Goal: Information Seeking & Learning: Learn about a topic

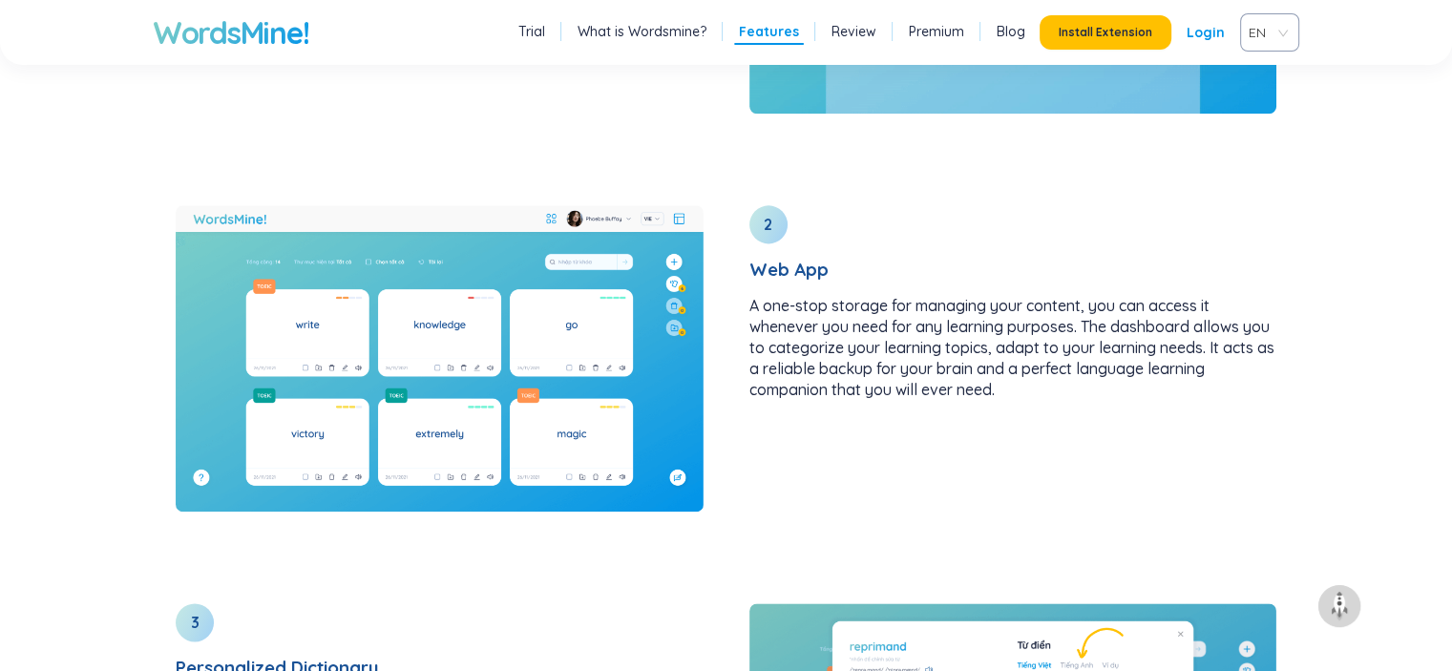
scroll to position [2450, 0]
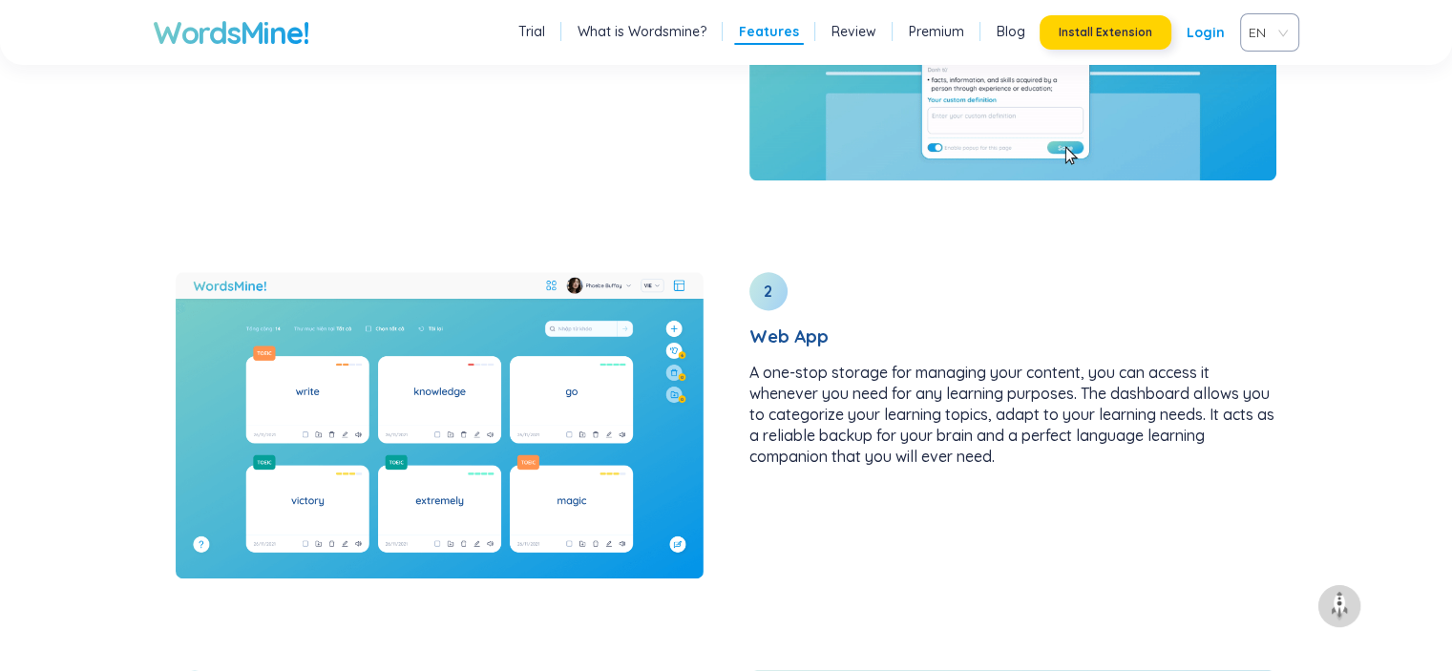
click at [1146, 43] on button "Install Extension" at bounding box center [1106, 32] width 132 height 34
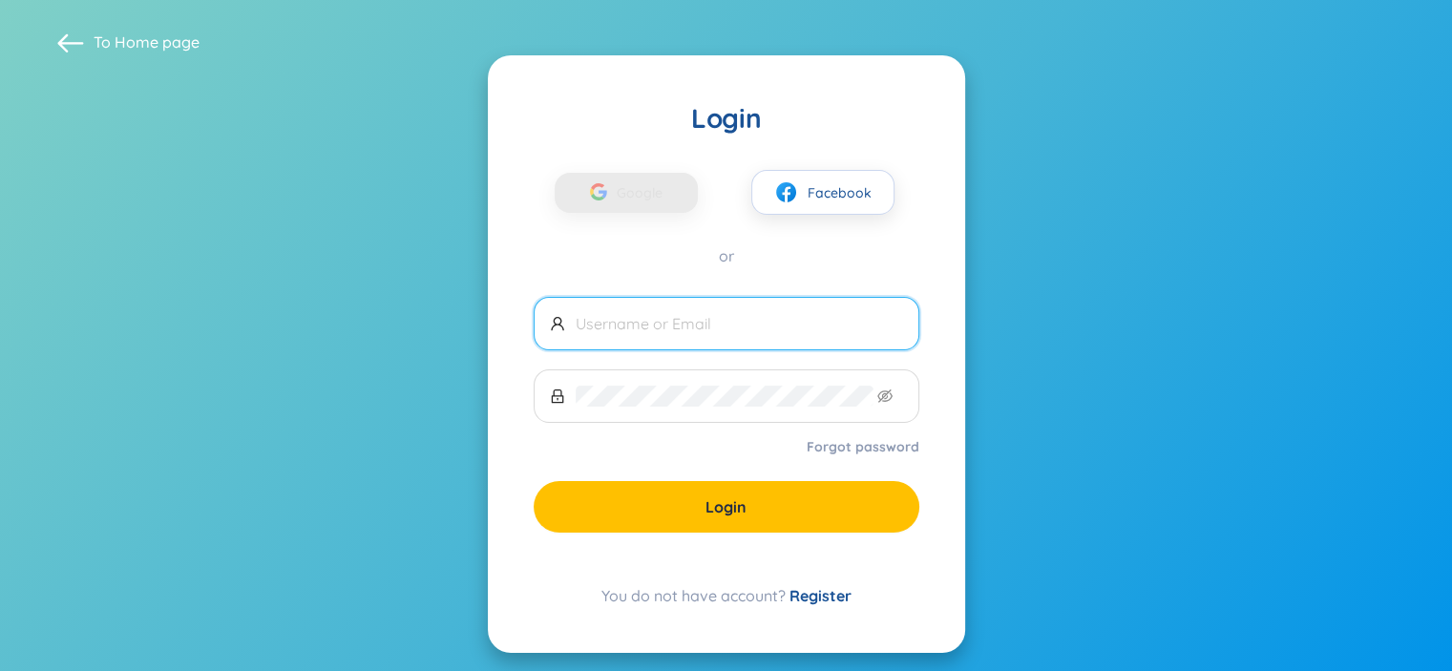
click at [667, 328] on input "text" at bounding box center [740, 323] width 328 height 21
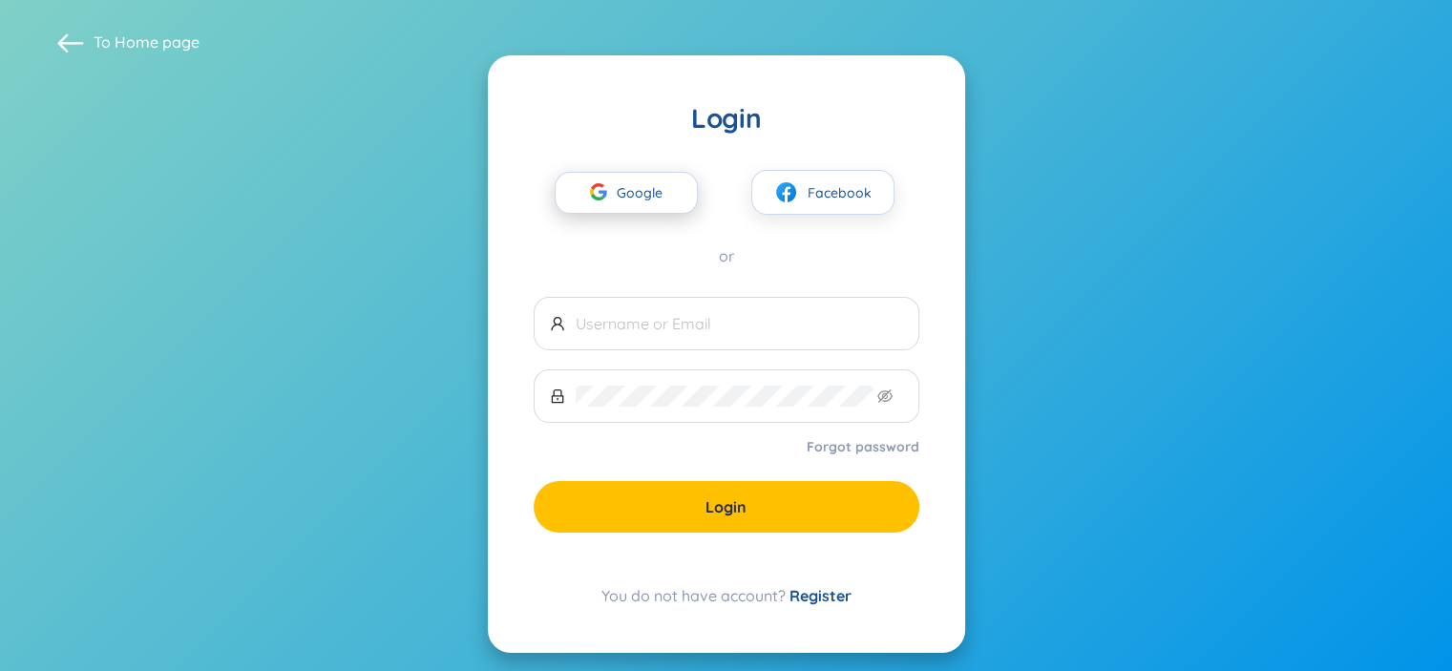
click at [575, 189] on button "Google" at bounding box center [626, 193] width 143 height 42
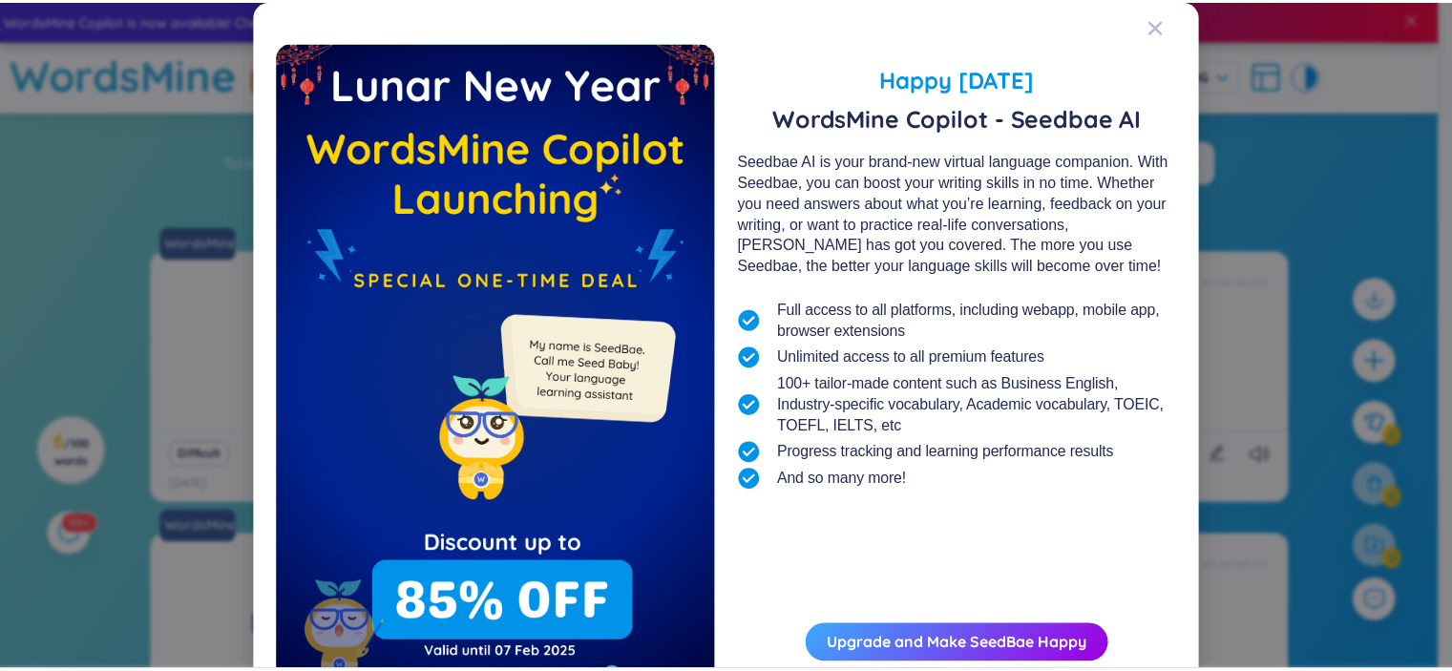
scroll to position [95, 0]
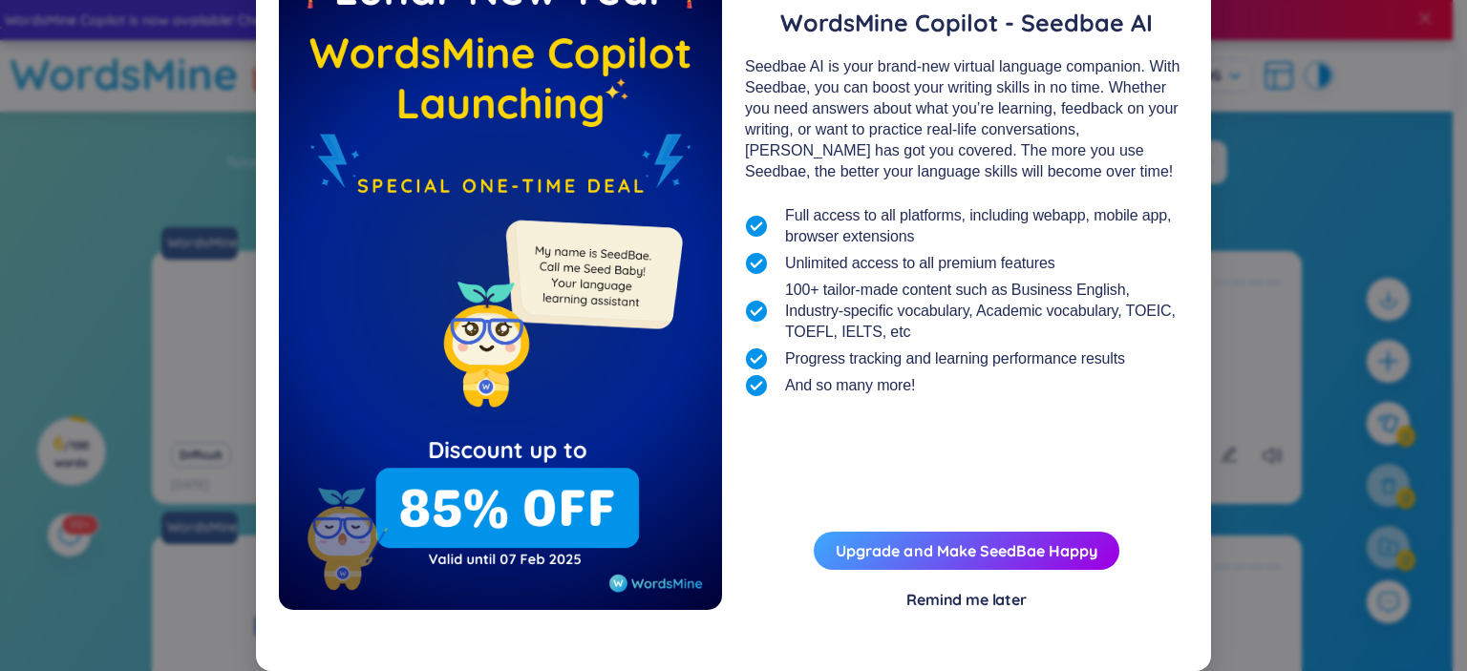
click at [945, 593] on div "Remind me later" at bounding box center [966, 599] width 120 height 21
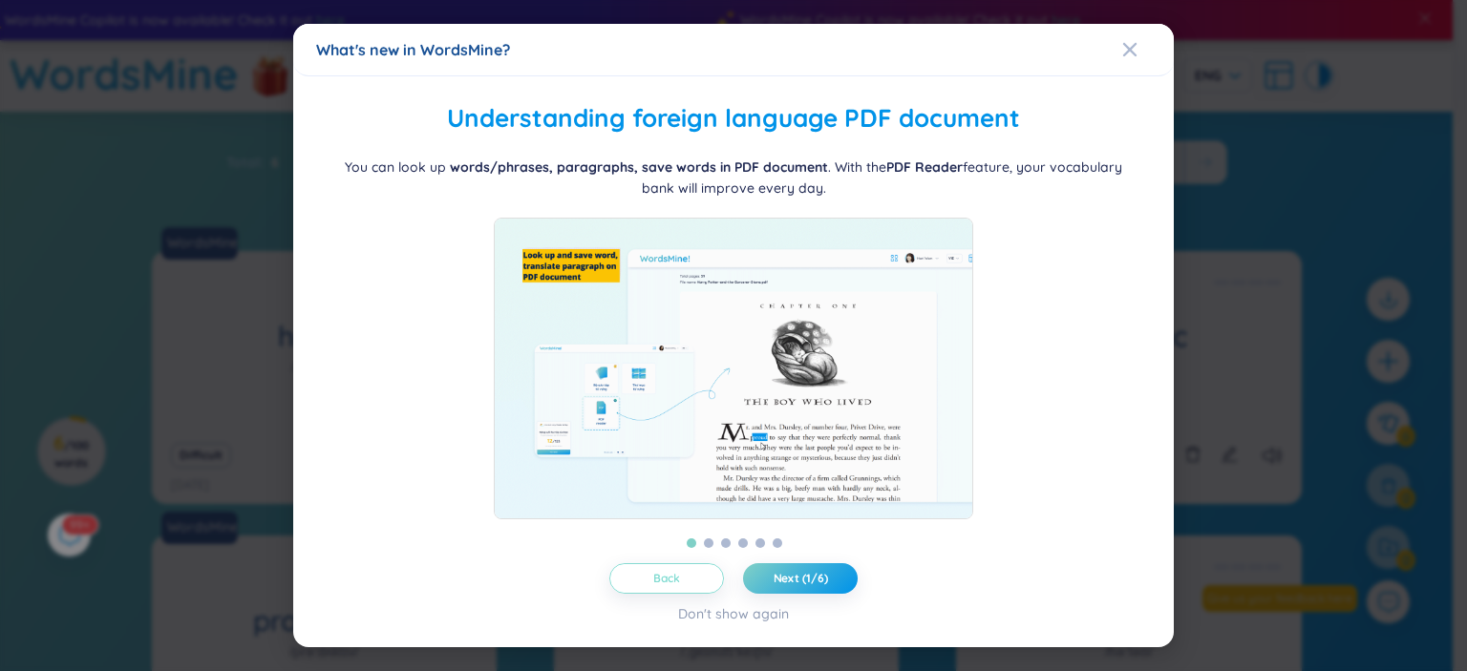
click at [672, 580] on span "Back" at bounding box center [667, 578] width 28 height 15
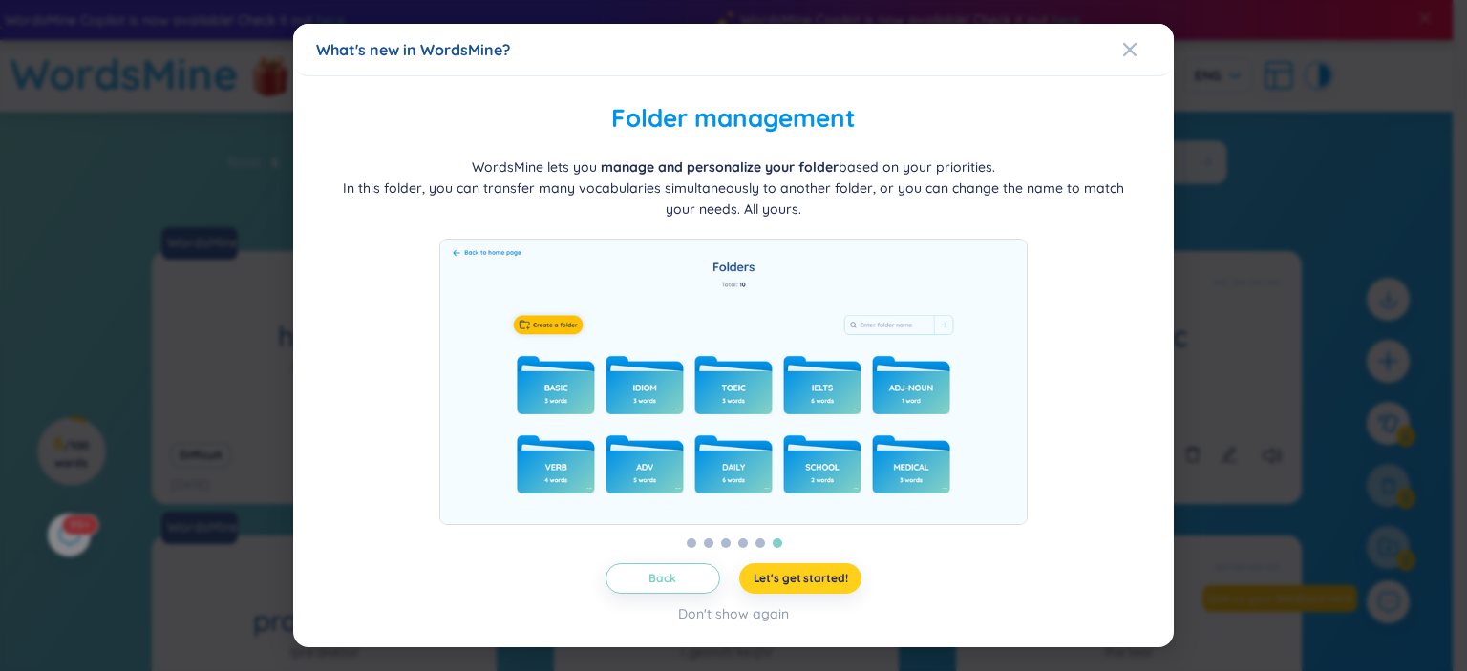
click at [824, 586] on span "Let's get started!" at bounding box center [800, 578] width 95 height 15
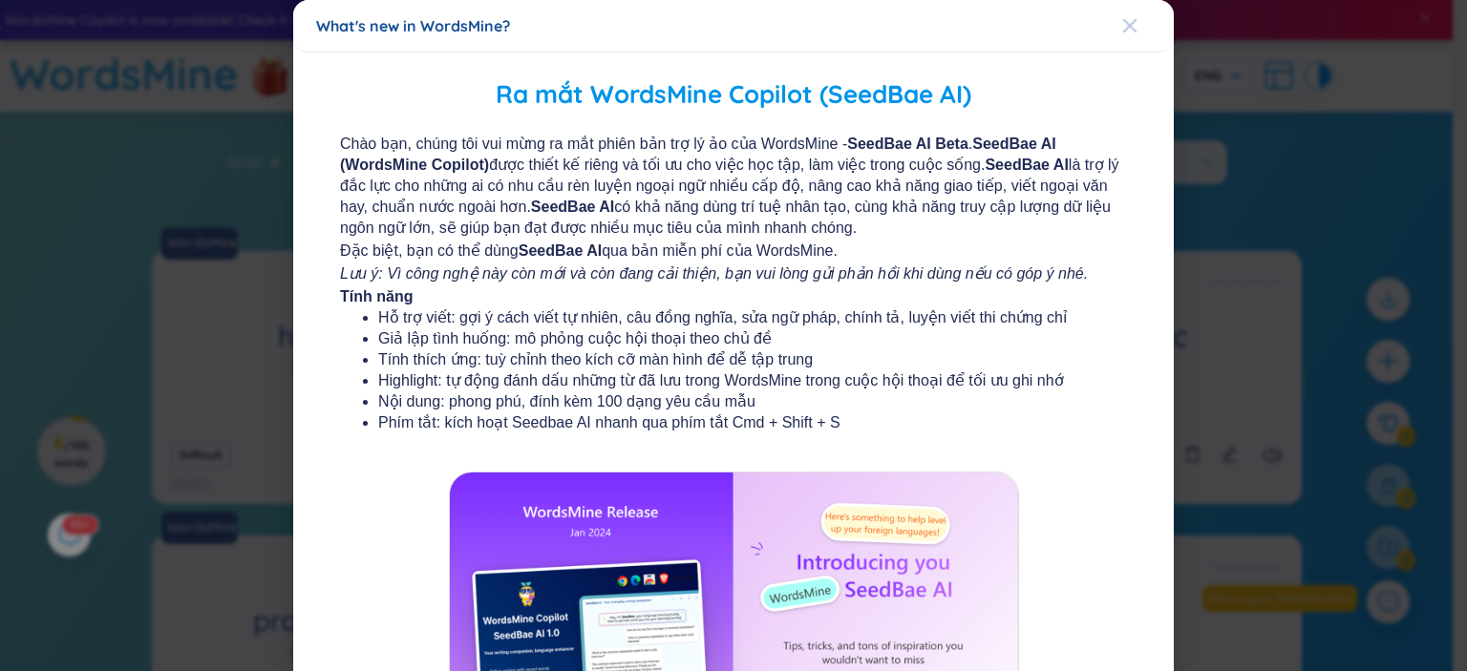
click at [1126, 14] on span "Close" at bounding box center [1148, 26] width 52 height 52
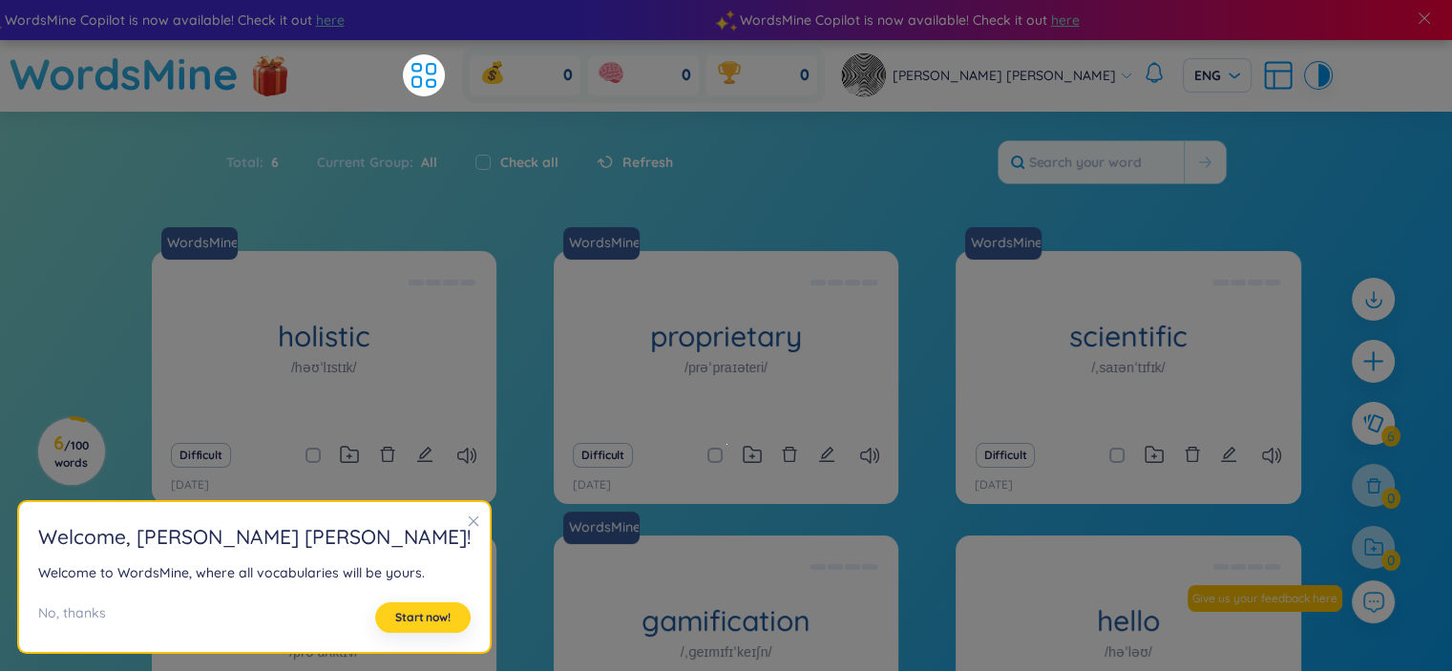
click at [401, 623] on button "Start now!" at bounding box center [422, 618] width 95 height 31
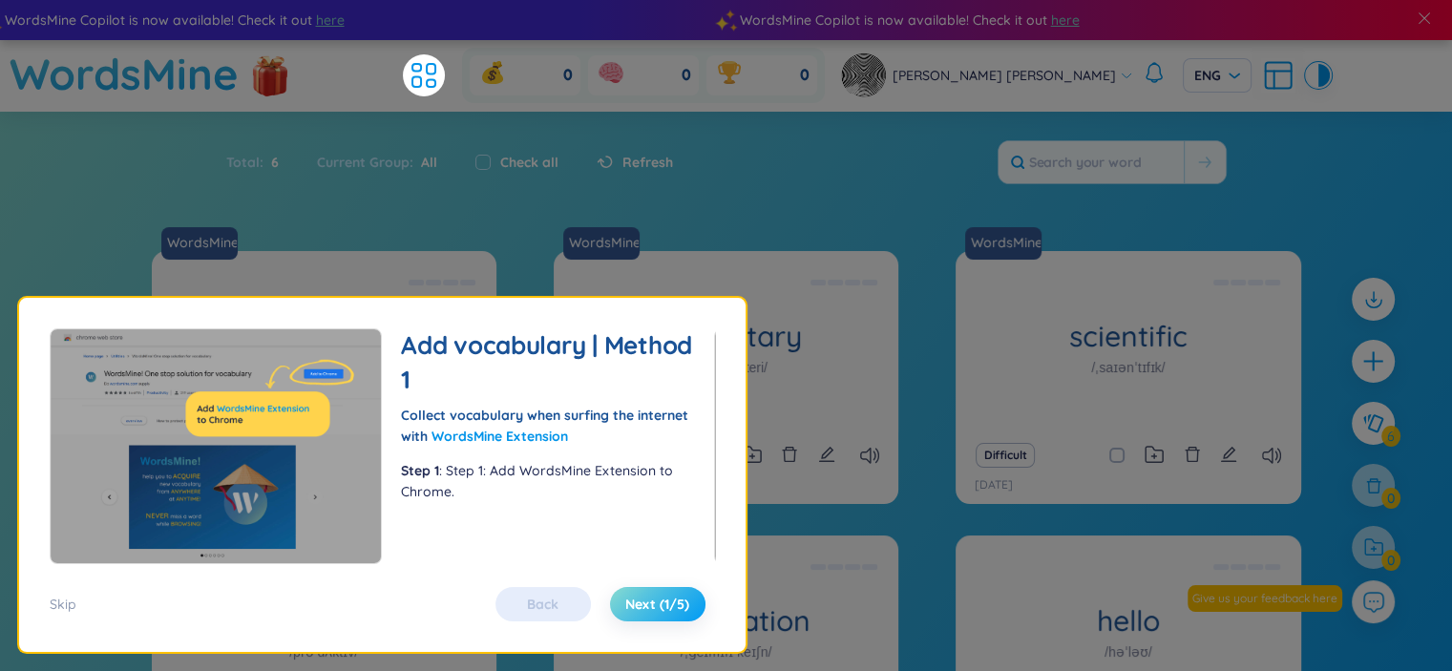
click at [676, 614] on button "Next (1/5)" at bounding box center [657, 604] width 95 height 34
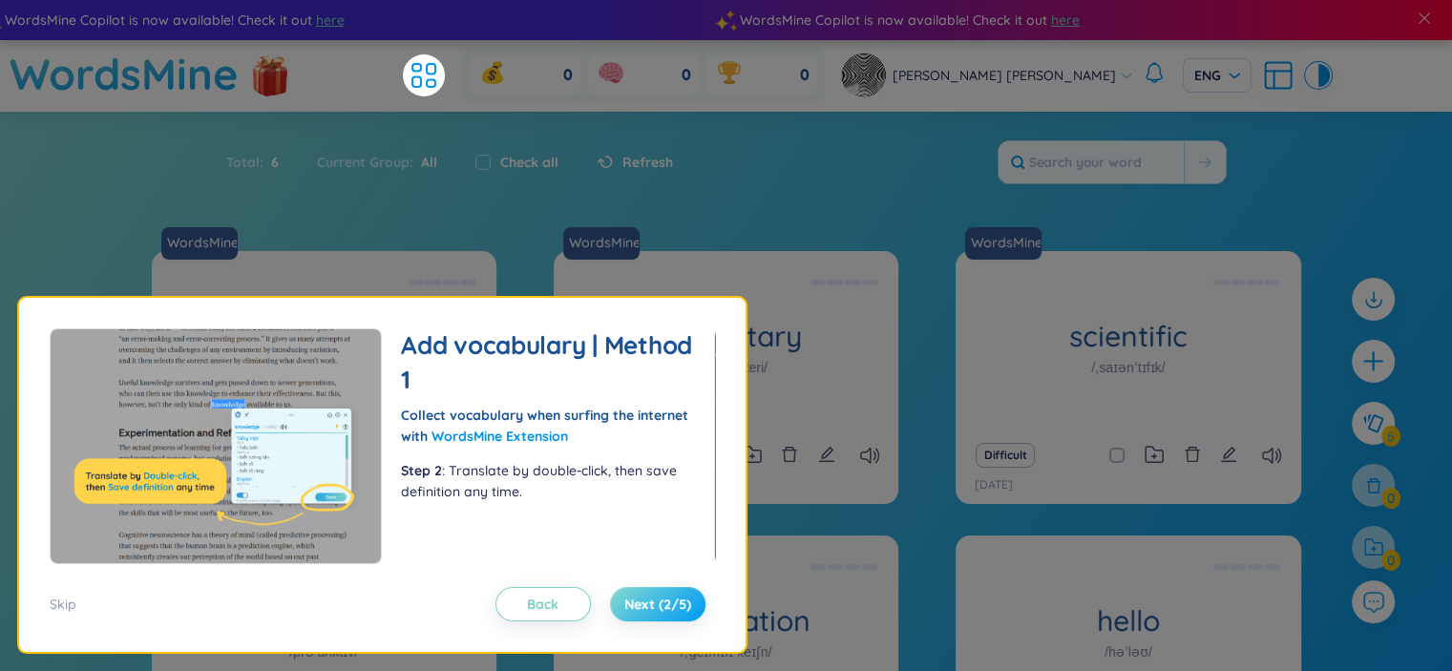
click at [676, 614] on button "Next (2/5)" at bounding box center [657, 604] width 95 height 34
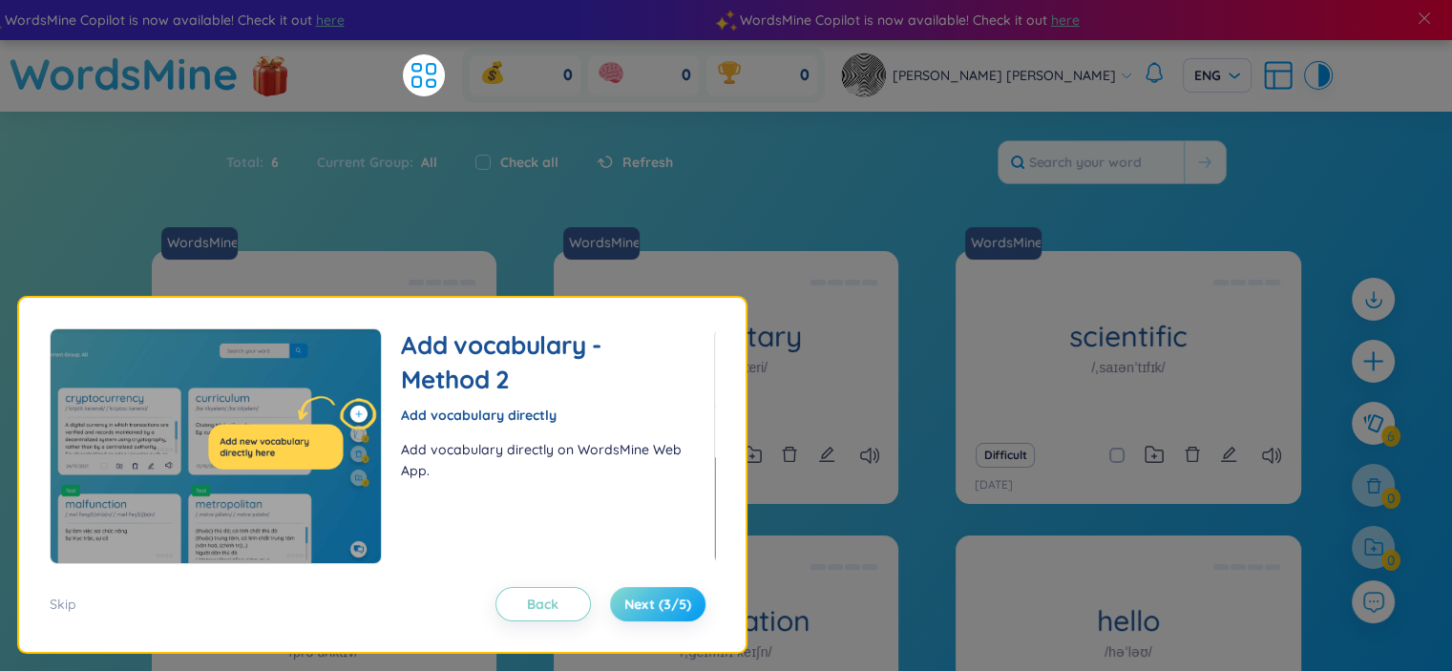
click at [676, 614] on button "Next (3/5)" at bounding box center [657, 604] width 95 height 34
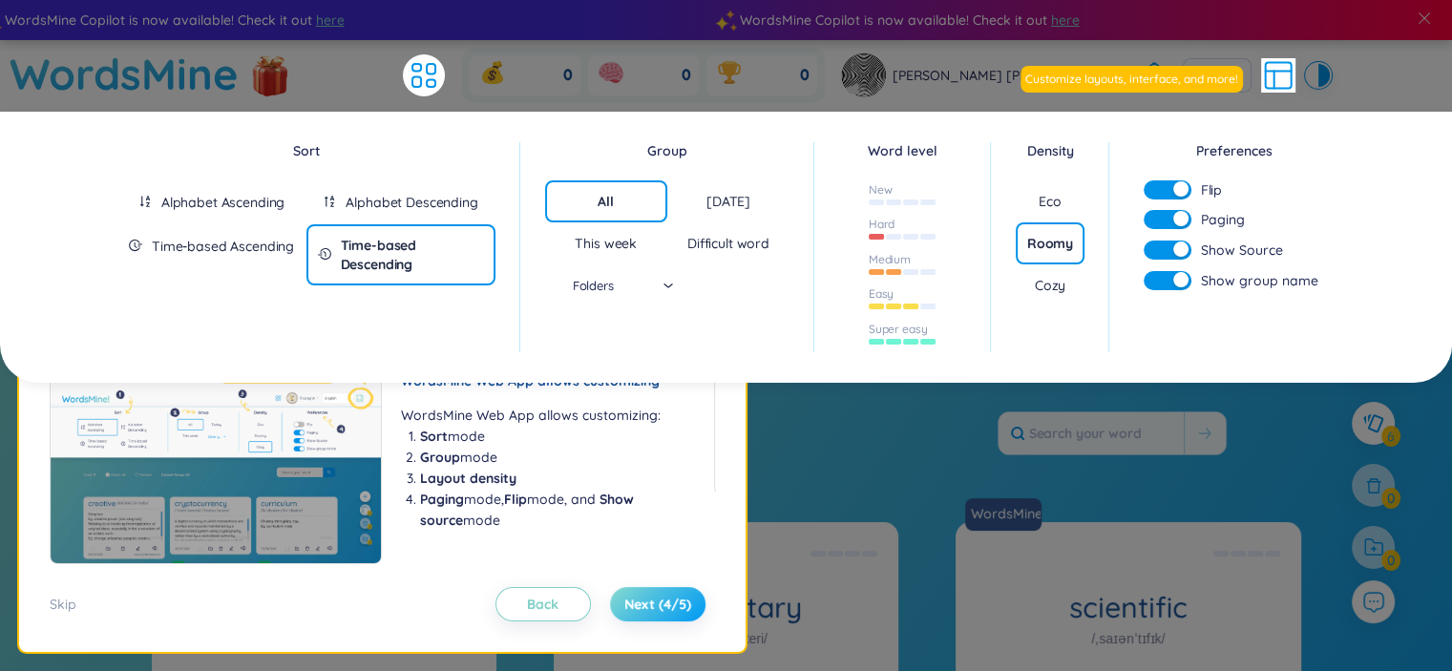
click at [676, 614] on button "Next (4/5)" at bounding box center [657, 604] width 95 height 34
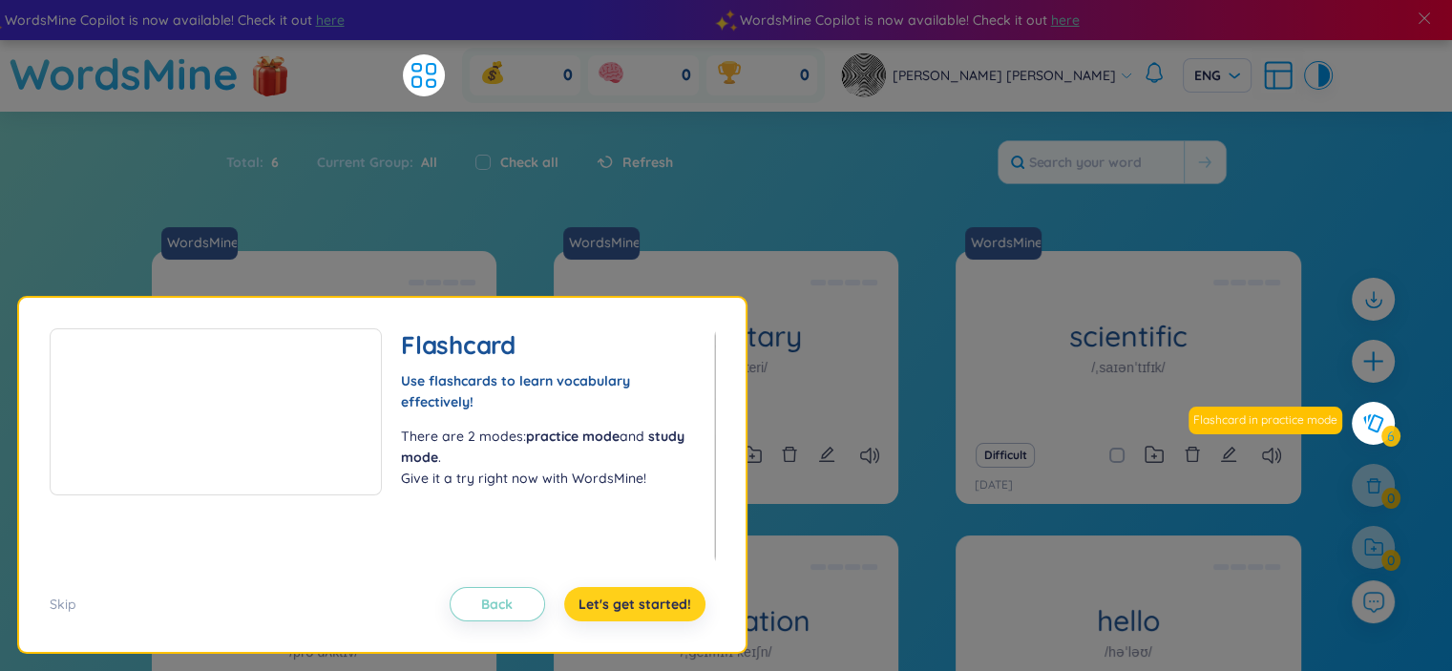
click at [676, 614] on button "Let's get started!" at bounding box center [634, 604] width 141 height 34
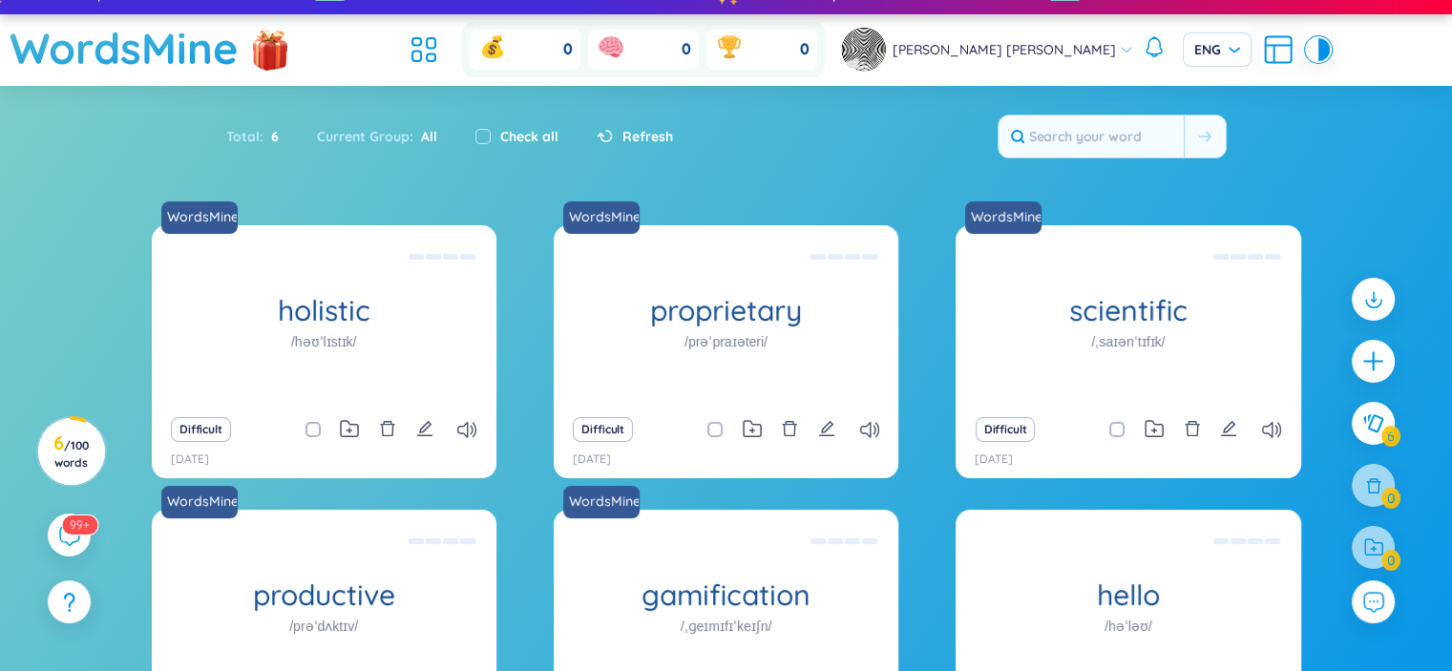
scroll to position [0, 0]
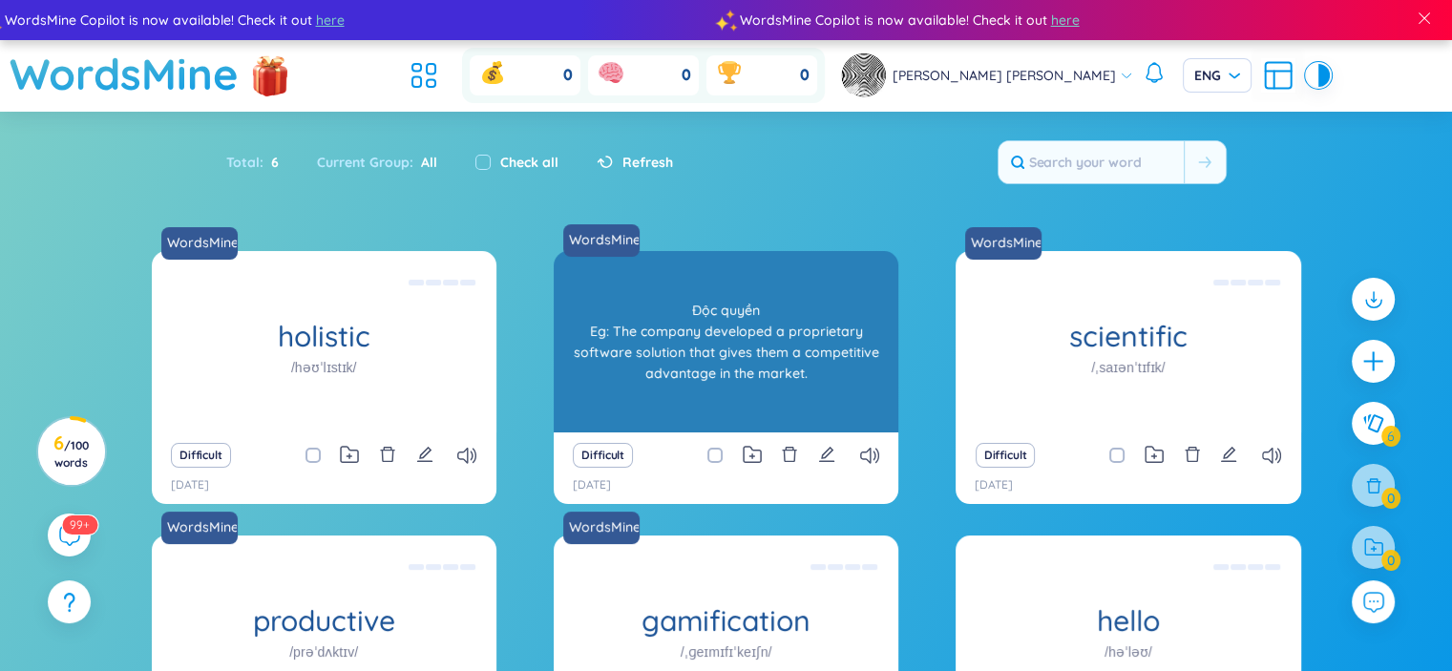
click at [794, 267] on div "proprietary /prəˈpraɪəteri/ Độc [PERSON_NAME] Eg: The company developed a propr…" at bounding box center [726, 341] width 345 height 181
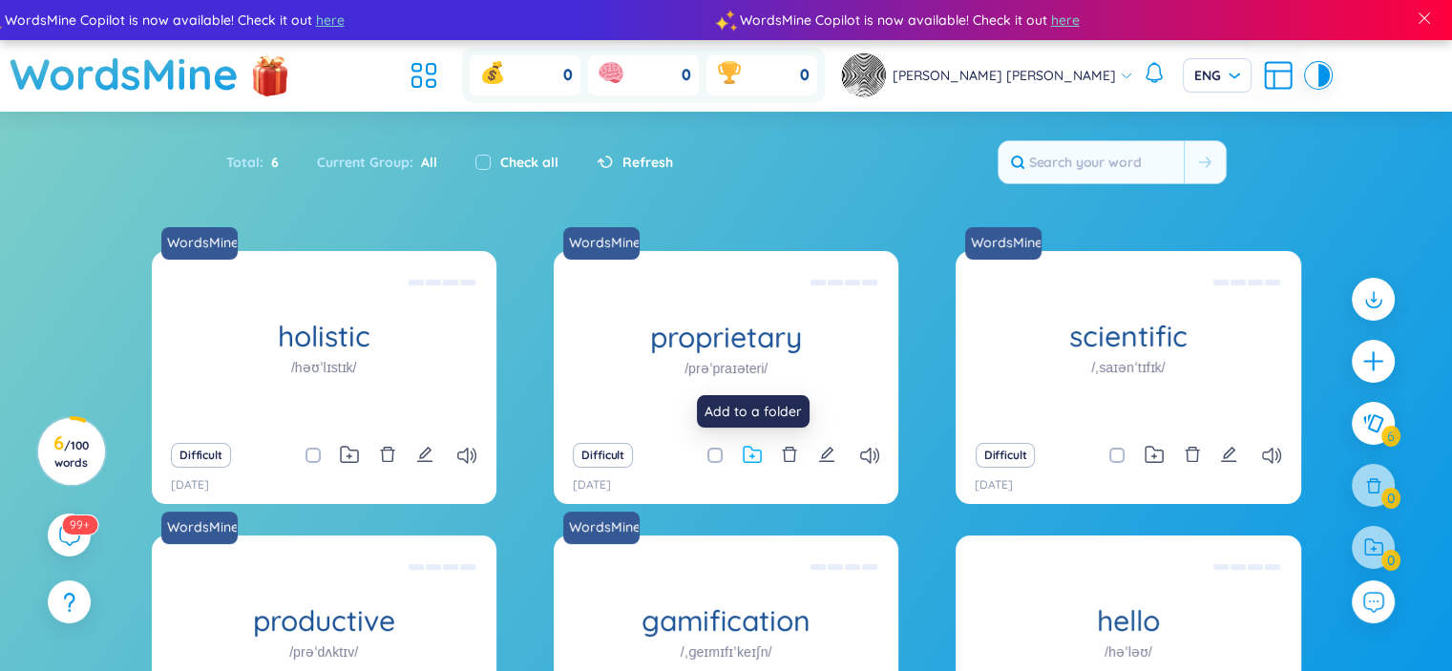
click at [748, 457] on icon at bounding box center [752, 455] width 19 height 18
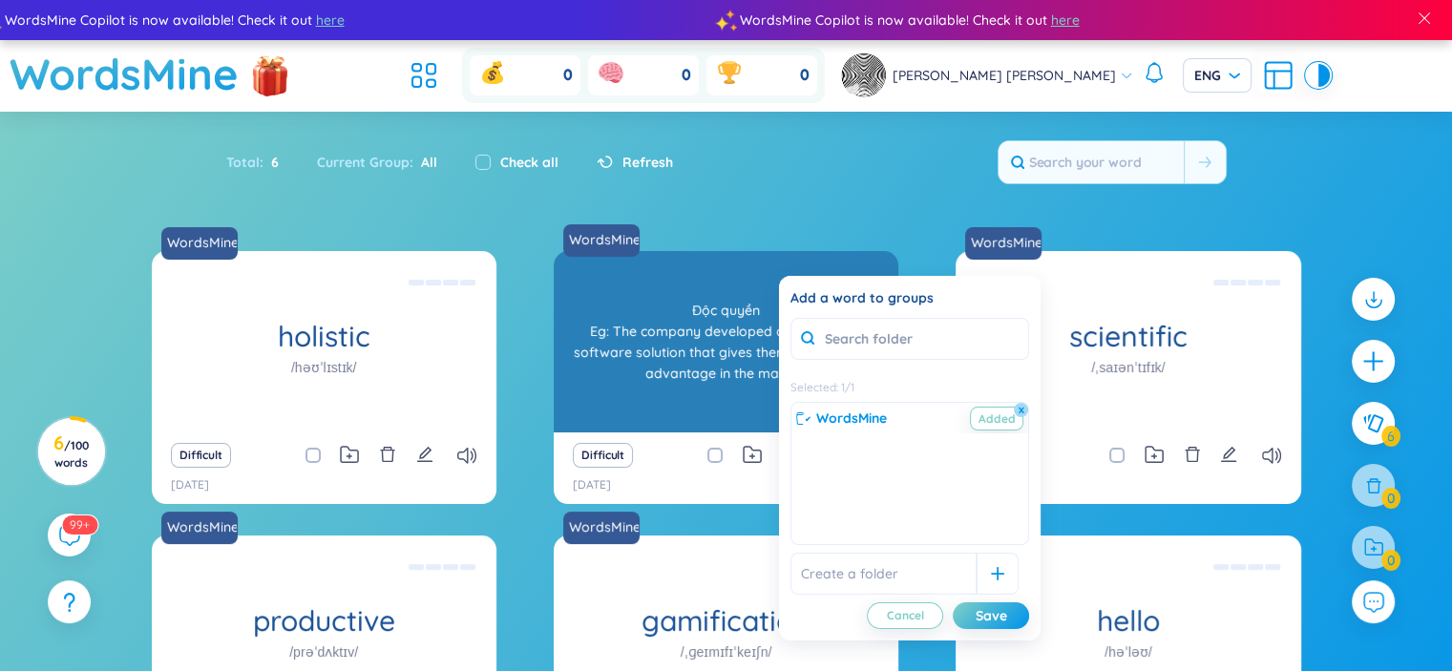
click at [635, 366] on div "proprietary /prəˈpraɪəteri/ Độc [PERSON_NAME] Eg: The company developed a propr…" at bounding box center [726, 341] width 345 height 181
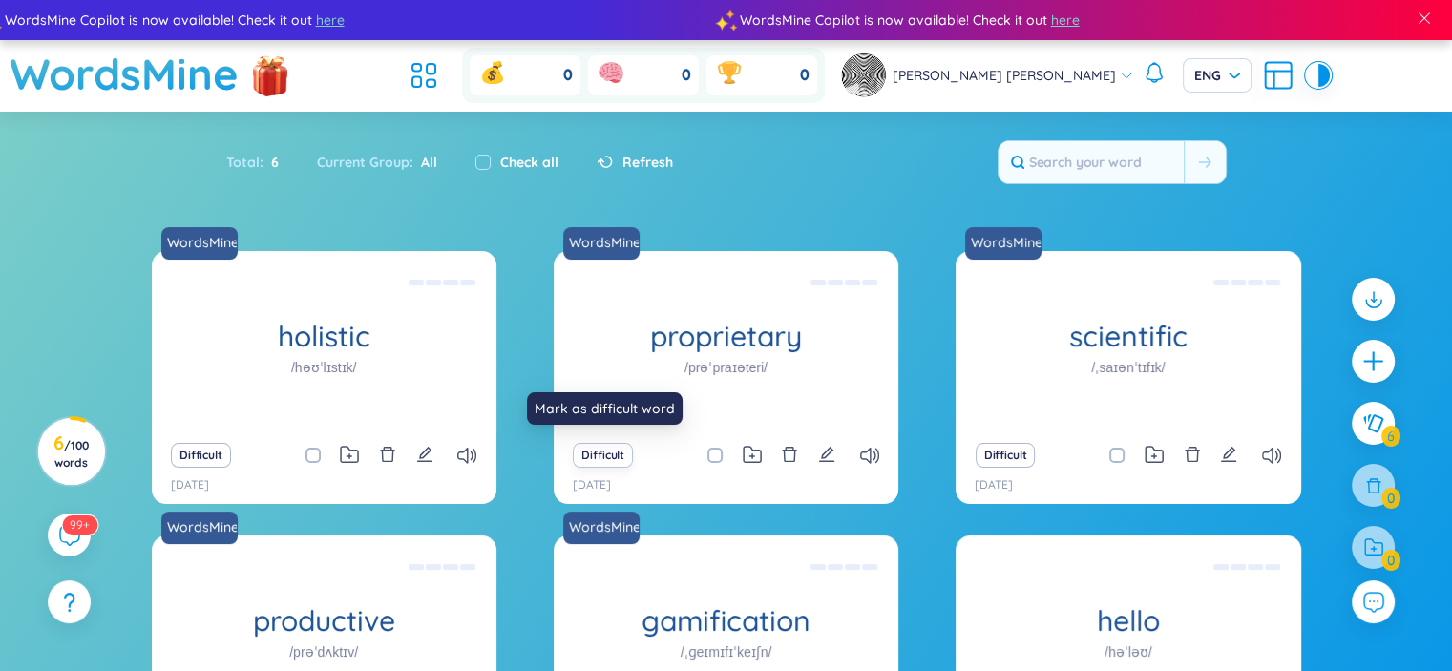
click at [615, 454] on button "Difficult" at bounding box center [603, 455] width 60 height 25
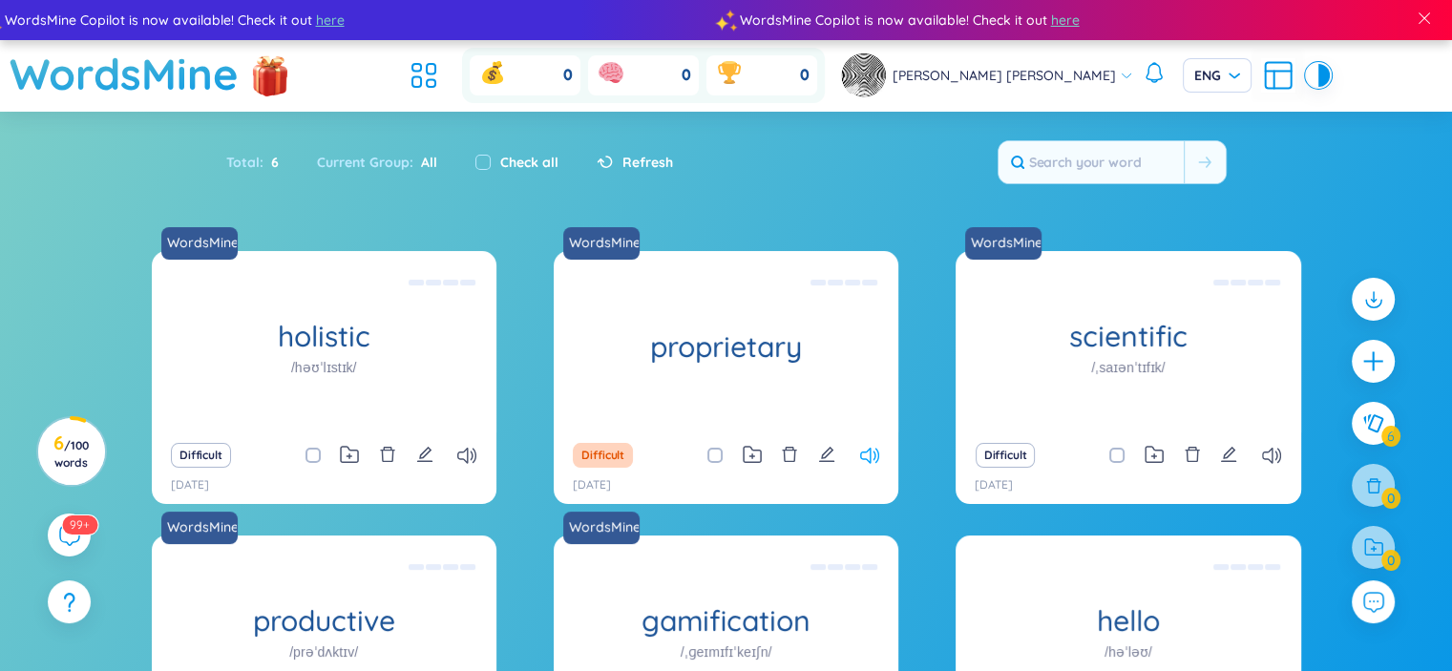
click at [871, 450] on icon at bounding box center [869, 456] width 19 height 16
click at [212, 449] on button "Difficult" at bounding box center [201, 455] width 60 height 25
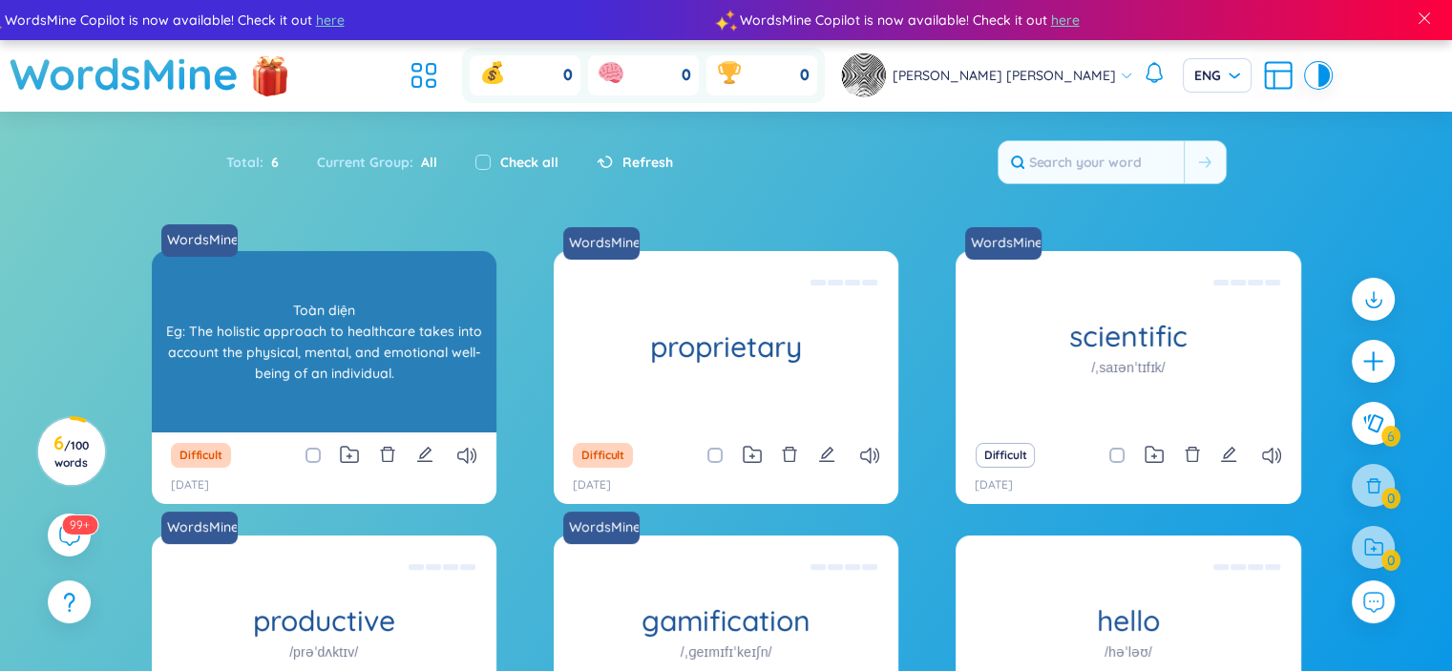
click at [338, 375] on div "Toàn diện Eg: The holistic approach to healthcare takes into account the physic…" at bounding box center [324, 342] width 326 height 172
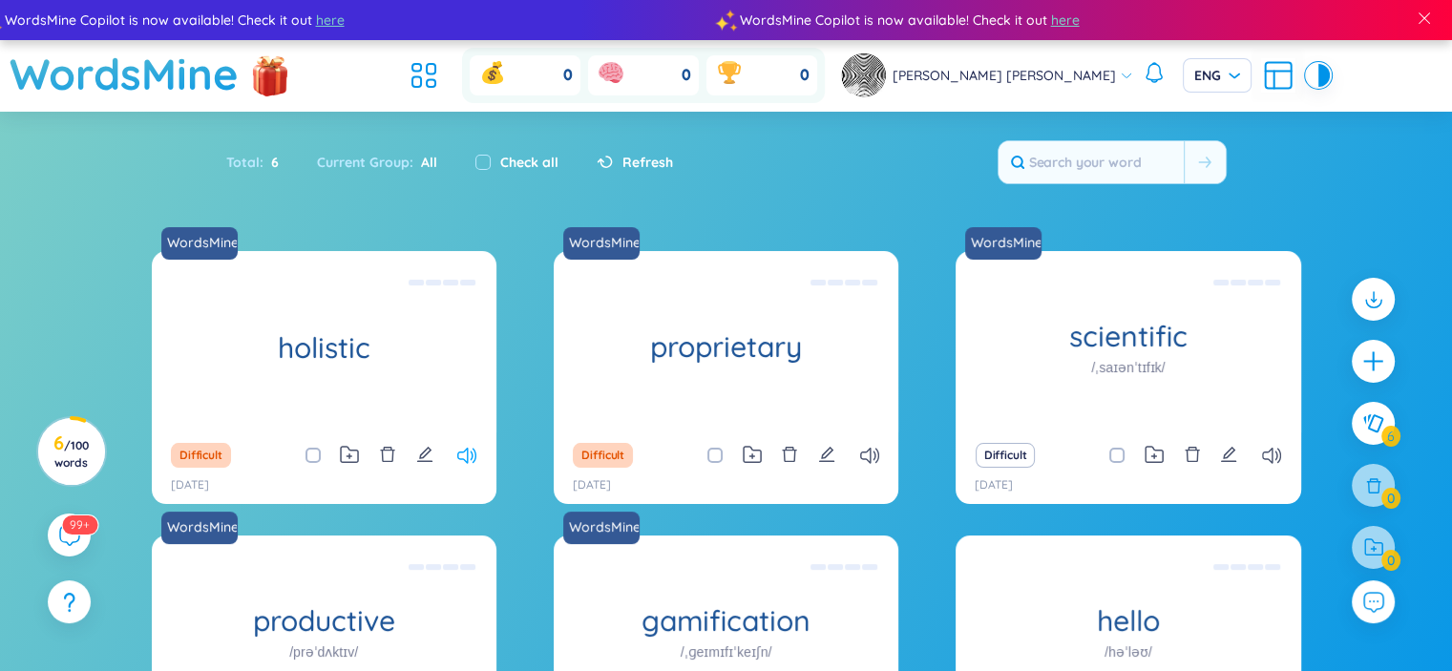
drag, startPoint x: 484, startPoint y: 465, endPoint x: 476, endPoint y: 455, distance: 12.8
click at [477, 457] on div "Difficult" at bounding box center [324, 455] width 326 height 27
click at [474, 453] on icon at bounding box center [466, 456] width 19 height 16
click at [829, 457] on icon "edit" at bounding box center [826, 454] width 17 height 17
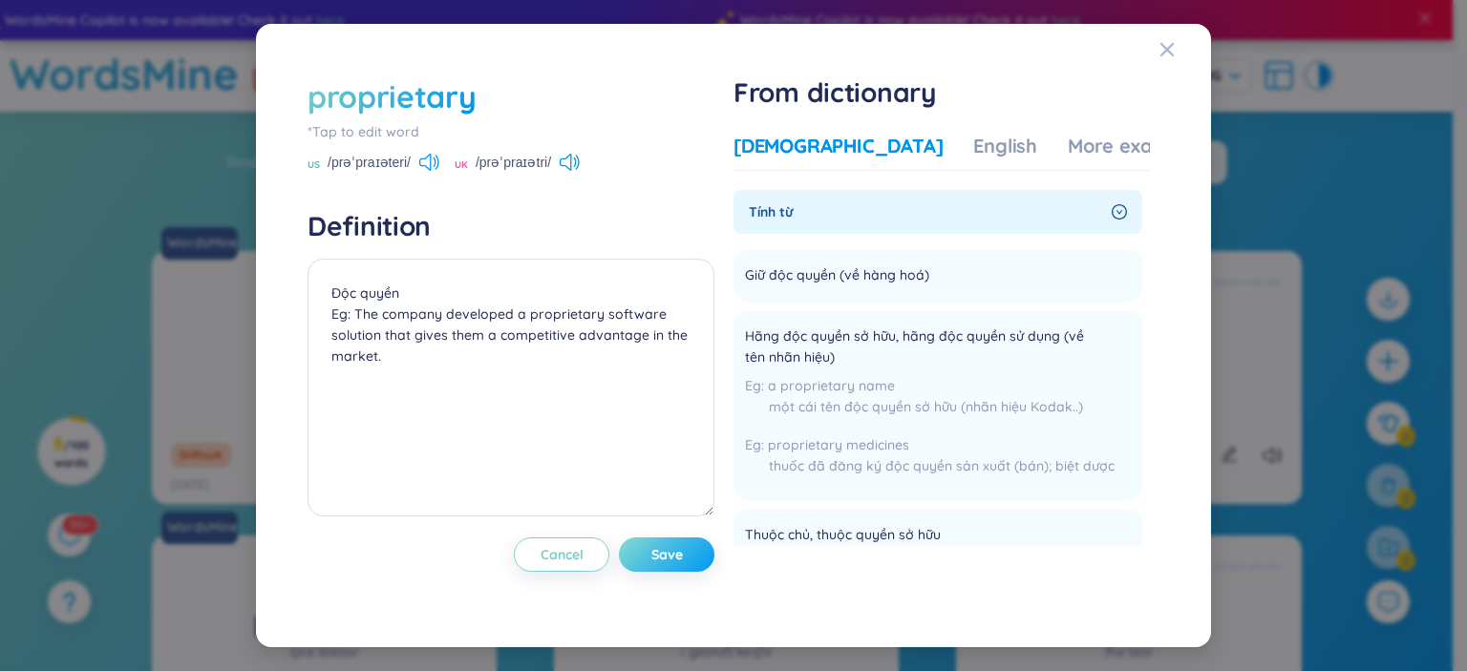
click at [676, 562] on span "Save" at bounding box center [667, 554] width 32 height 19
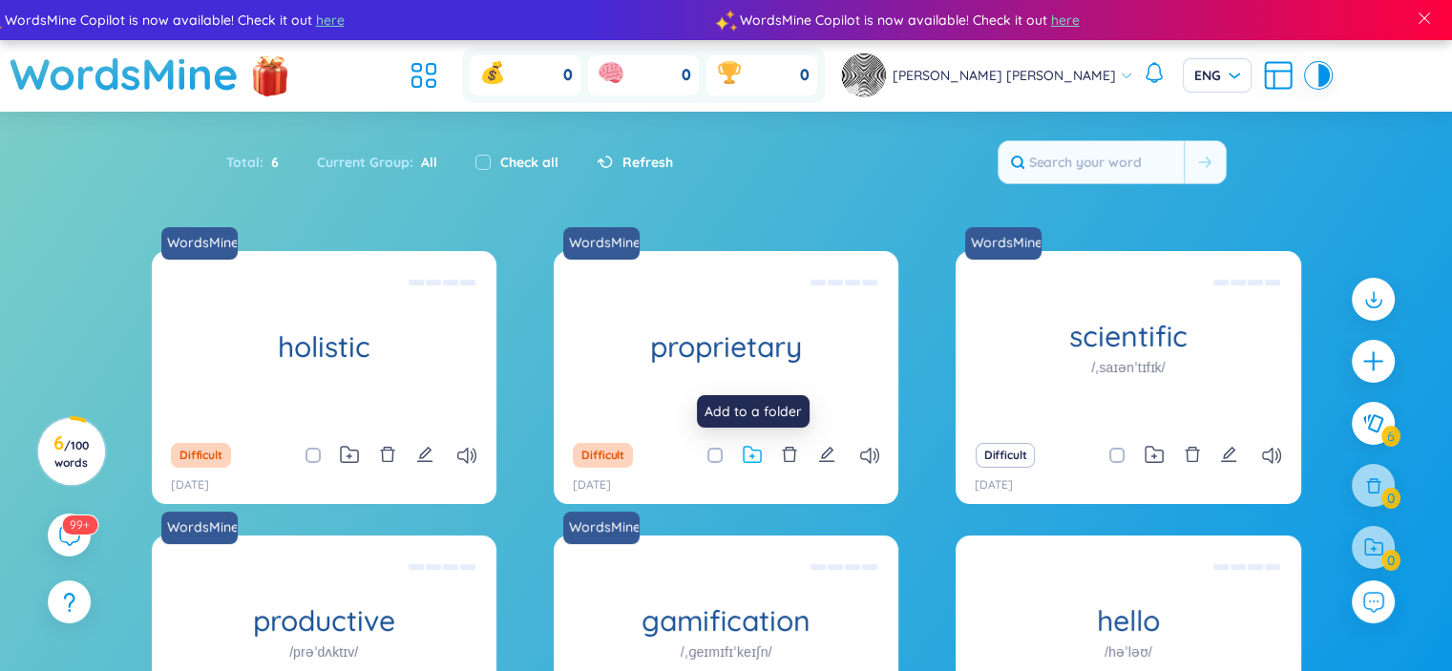
click at [759, 457] on icon at bounding box center [752, 455] width 19 height 18
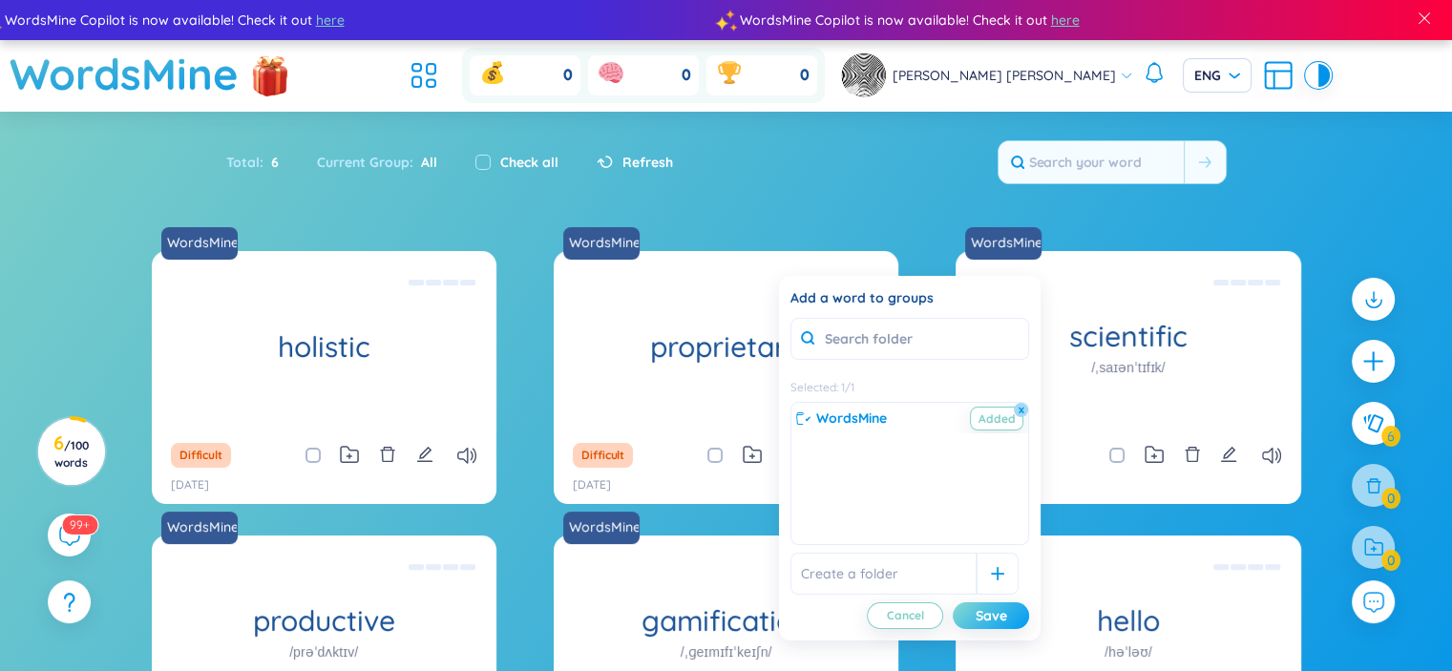
click at [985, 614] on div "Save" at bounding box center [992, 615] width 32 height 21
click at [914, 328] on input "text" at bounding box center [910, 339] width 239 height 42
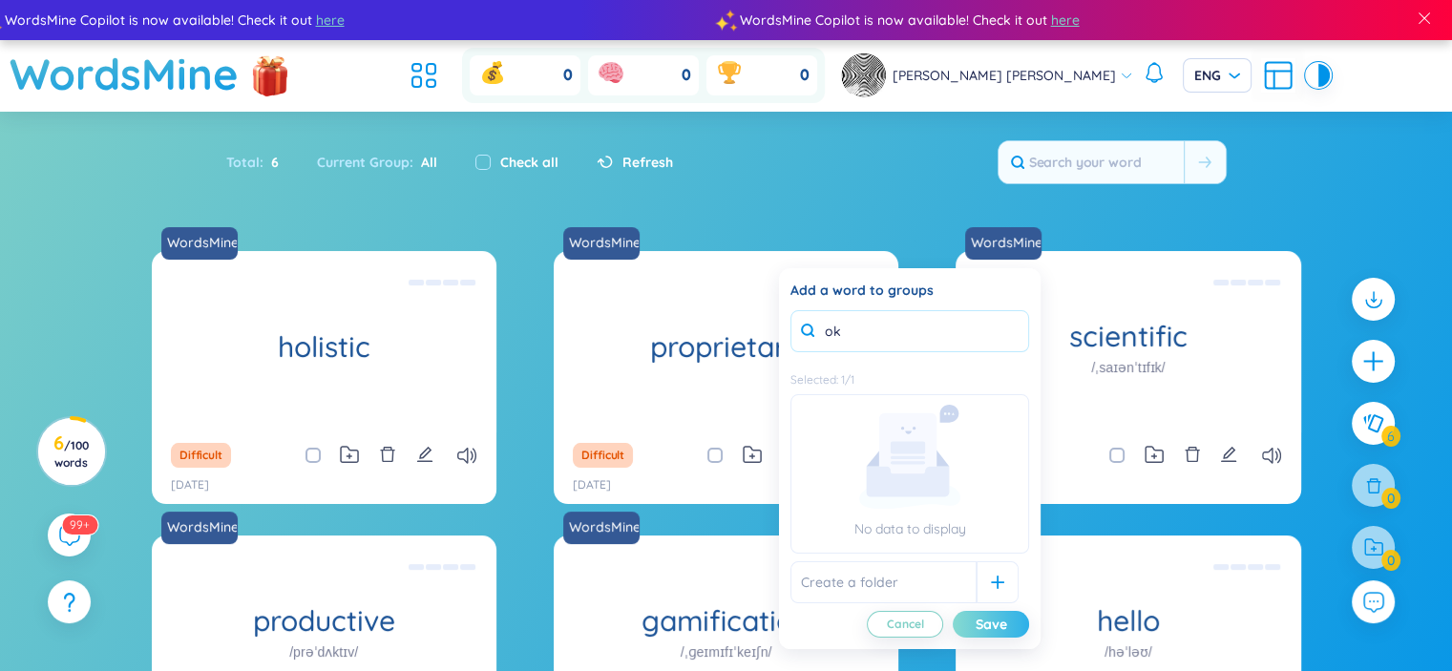
type input "ok"
click at [987, 621] on div "Save" at bounding box center [992, 624] width 32 height 21
click at [986, 621] on div "Save" at bounding box center [992, 624] width 32 height 21
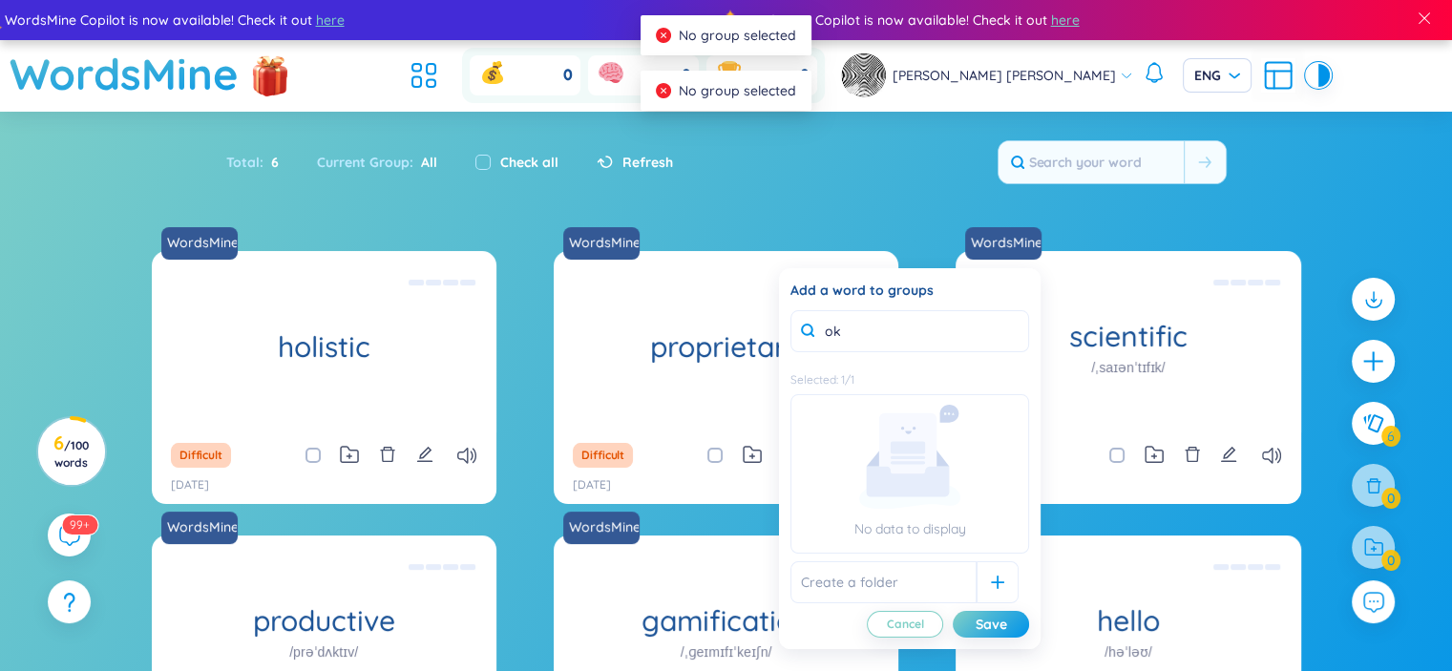
click at [882, 443] on rect at bounding box center [907, 450] width 57 height 75
click at [950, 452] on icon at bounding box center [909, 457] width 101 height 104
drag, startPoint x: 943, startPoint y: 519, endPoint x: 909, endPoint y: 556, distance: 50.0
click at [943, 520] on p "No data to display" at bounding box center [910, 529] width 237 height 21
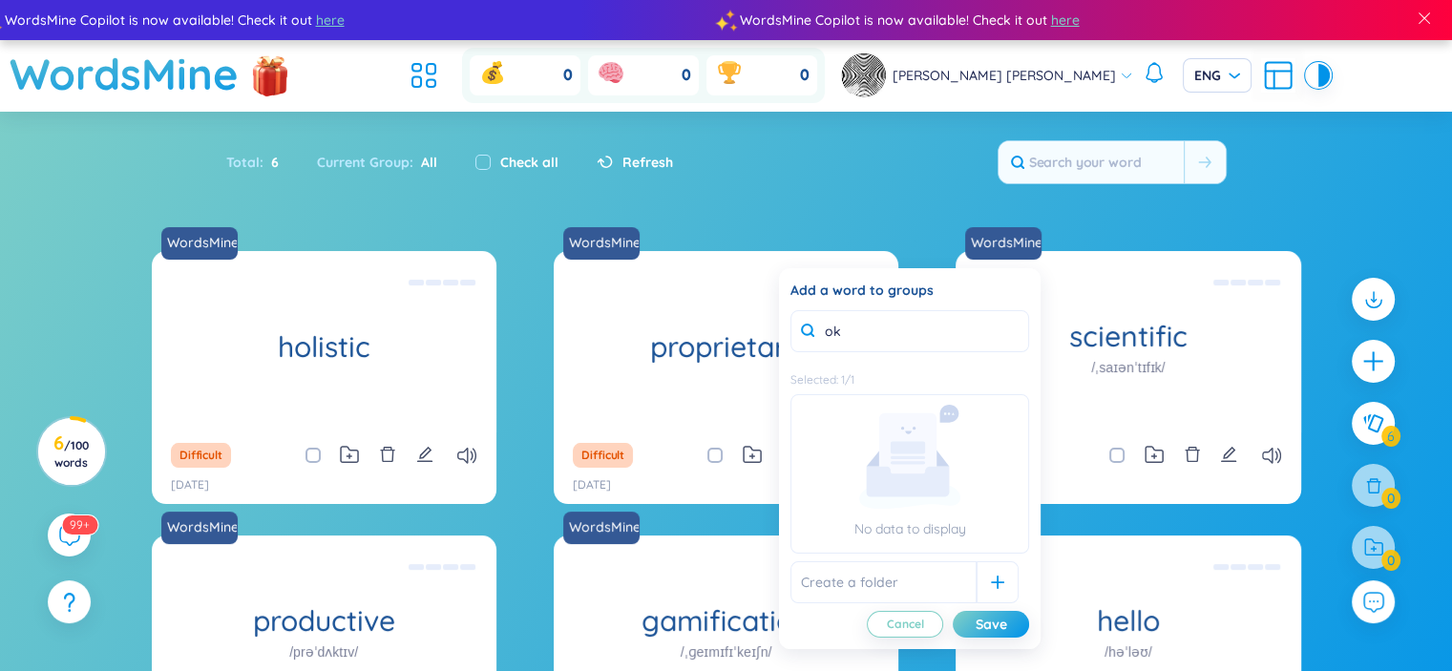
click at [865, 572] on input "text" at bounding box center [884, 582] width 186 height 42
type input "ok"
click at [984, 625] on div "Save" at bounding box center [992, 624] width 32 height 21
click at [896, 332] on input "ok" at bounding box center [910, 331] width 239 height 42
type input "o"
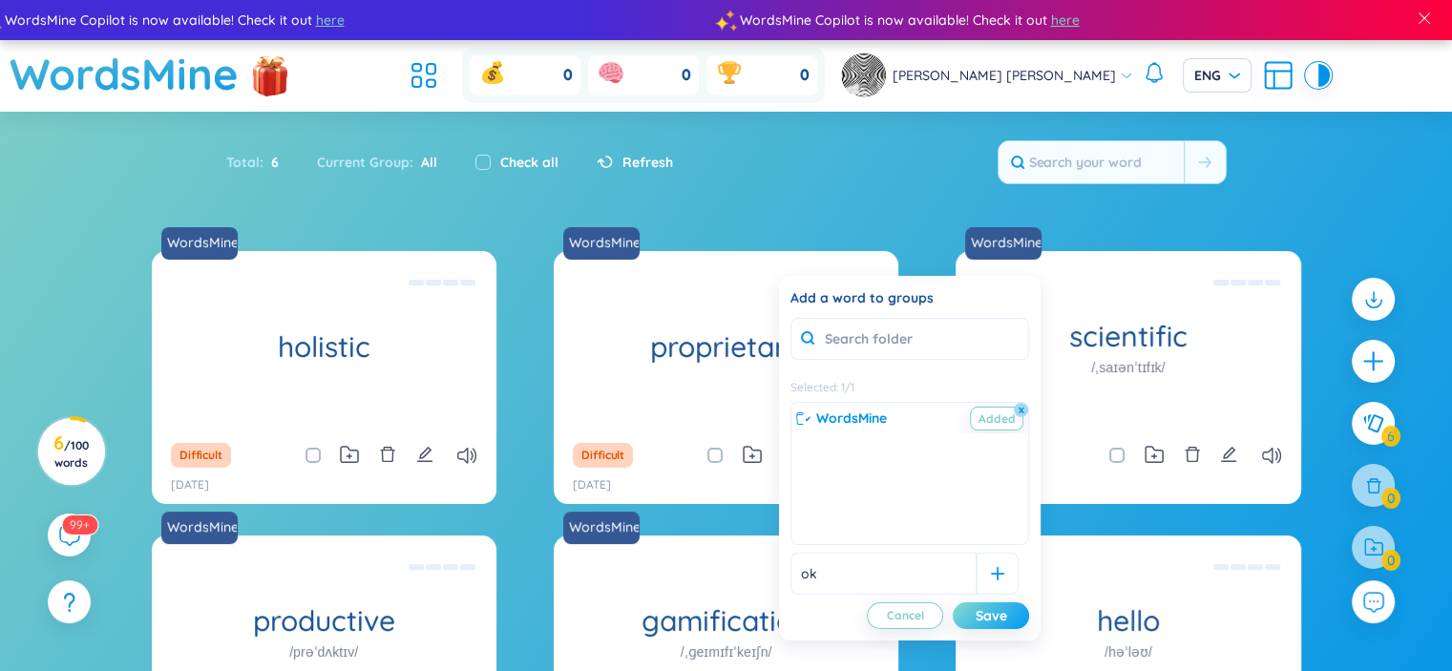
click at [991, 611] on div "Save" at bounding box center [992, 615] width 32 height 21
click at [1001, 416] on span "Added" at bounding box center [996, 419] width 53 height 24
click at [1004, 613] on div "Save" at bounding box center [992, 615] width 32 height 21
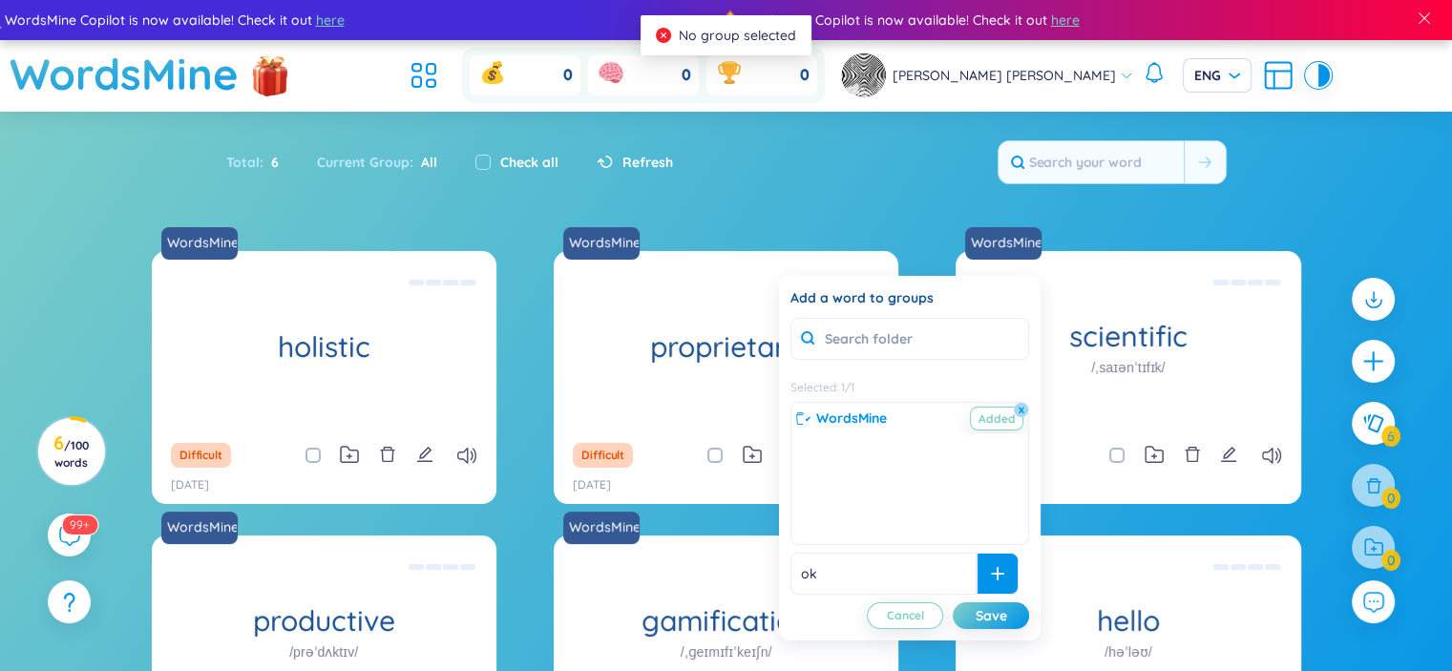
click at [985, 580] on div at bounding box center [998, 574] width 42 height 42
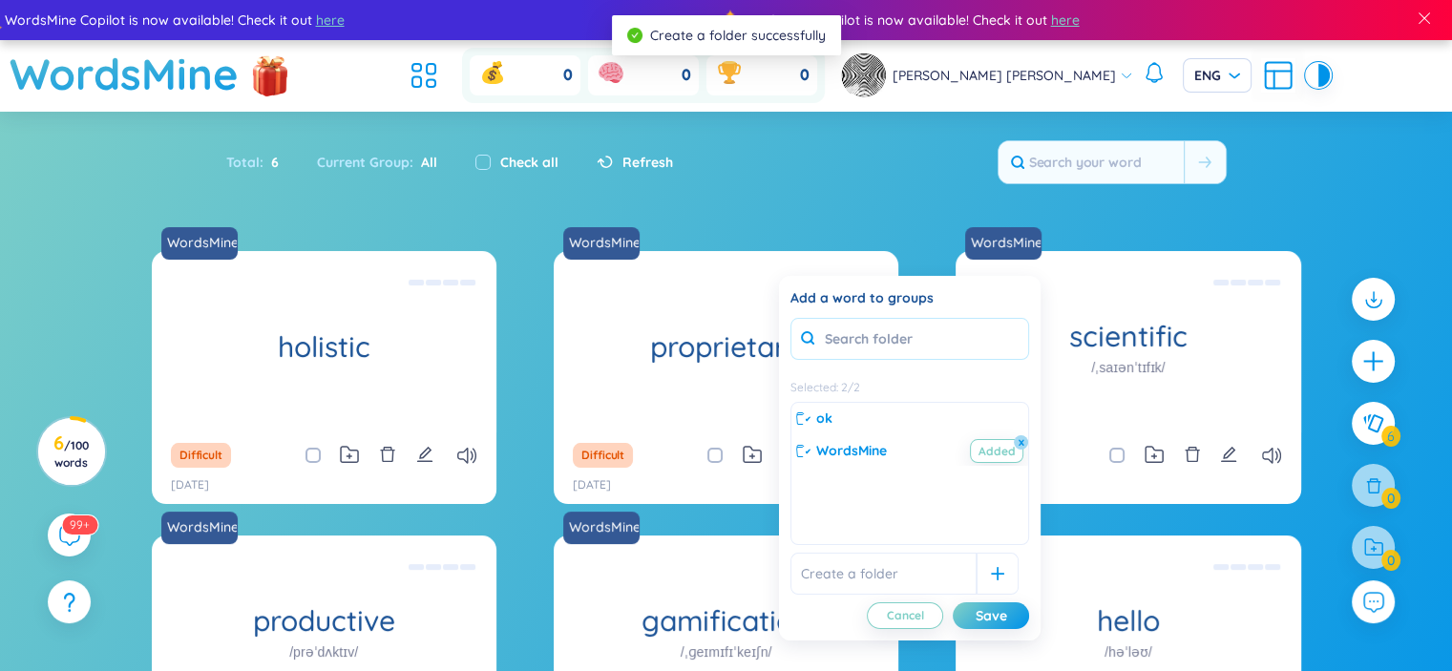
click at [904, 331] on input "text" at bounding box center [910, 339] width 239 height 42
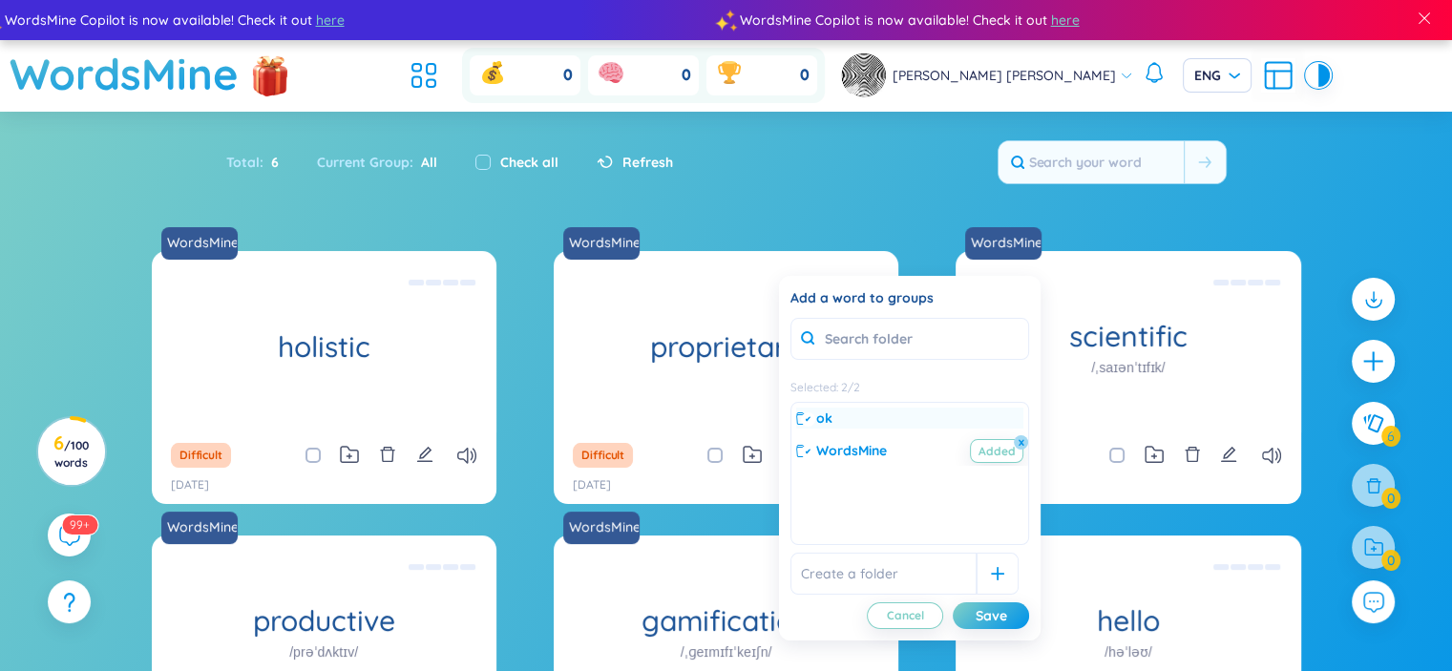
click at [860, 408] on div "ok" at bounding box center [909, 418] width 227 height 21
click at [997, 622] on div "Save" at bounding box center [992, 615] width 32 height 21
click at [829, 423] on span "ok" at bounding box center [823, 418] width 14 height 21
click at [994, 618] on div "Save" at bounding box center [992, 615] width 32 height 21
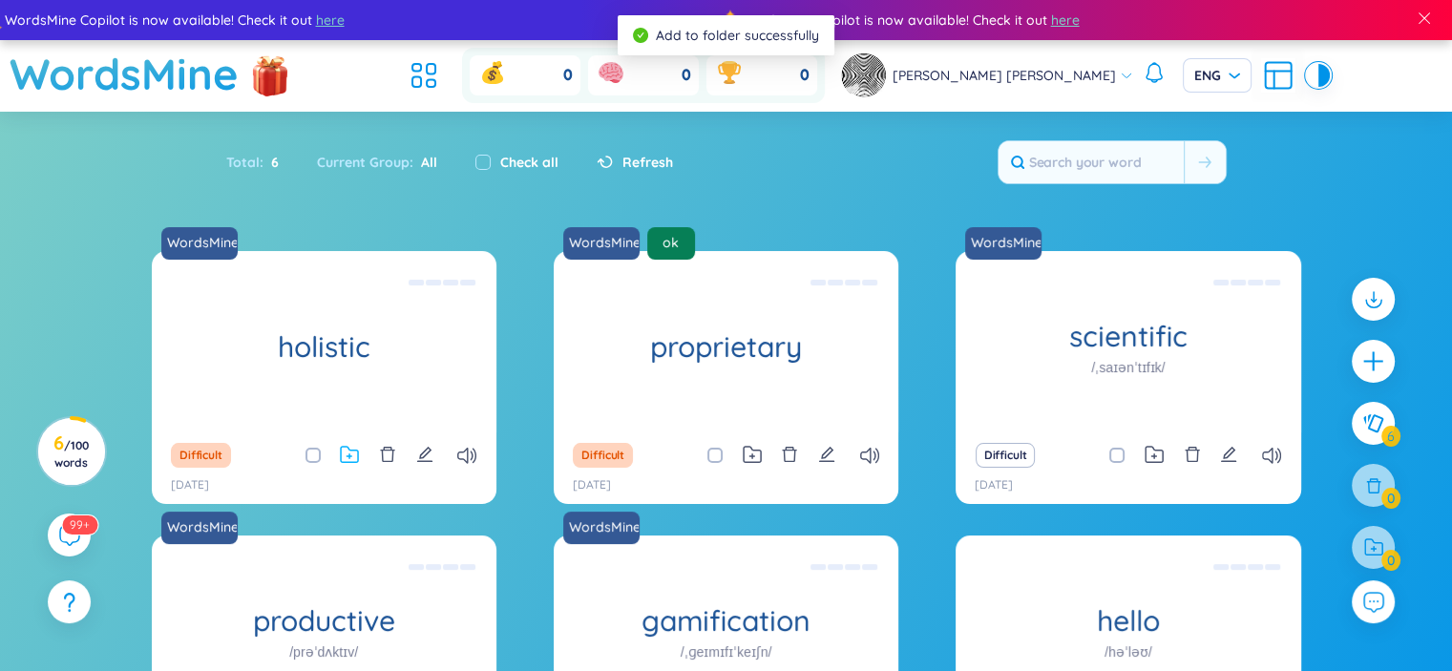
click at [354, 463] on icon at bounding box center [349, 455] width 19 height 18
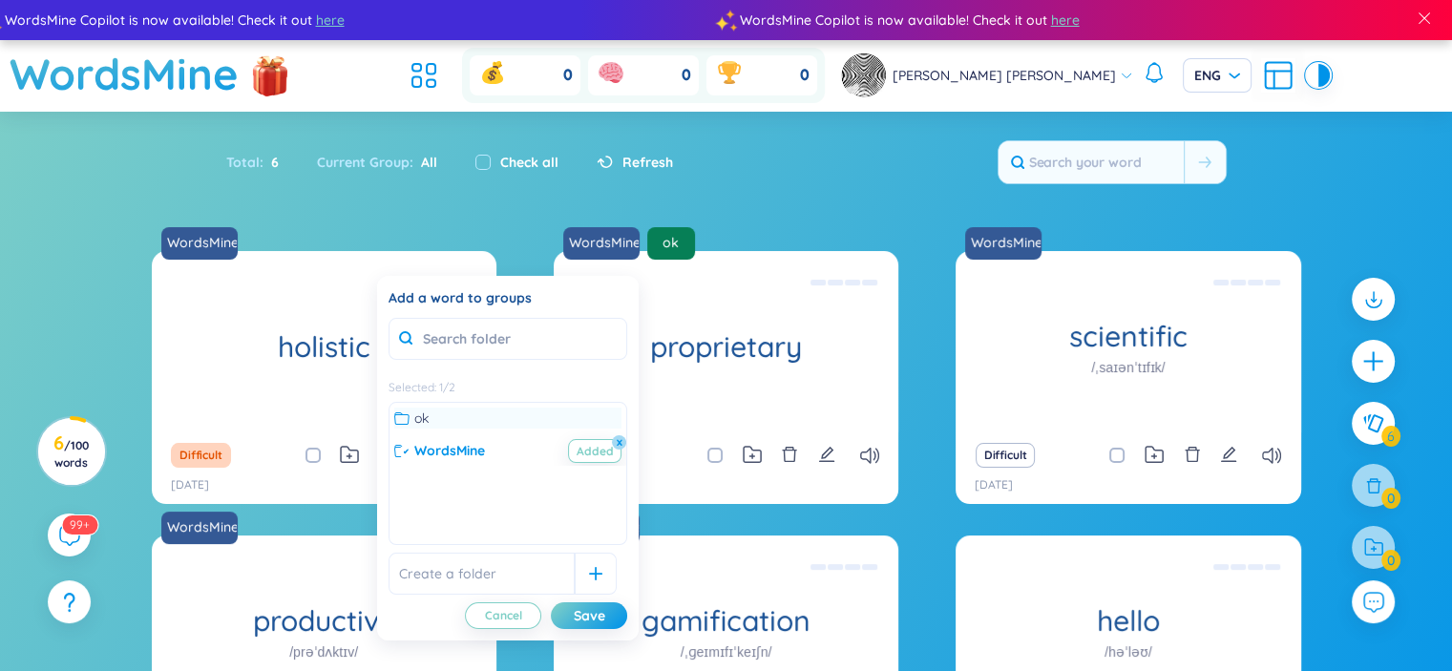
click at [446, 417] on div "ok" at bounding box center [507, 418] width 227 height 21
click at [592, 611] on div "Save" at bounding box center [590, 615] width 32 height 21
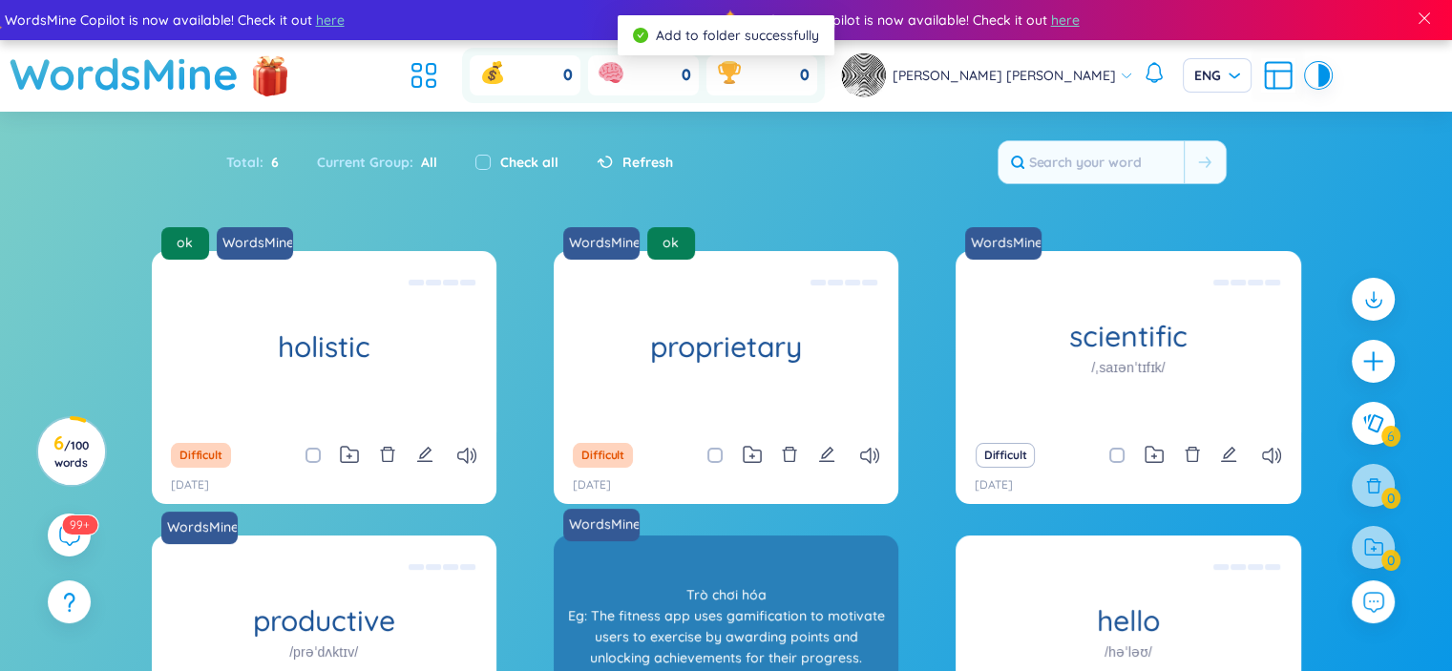
scroll to position [217, 0]
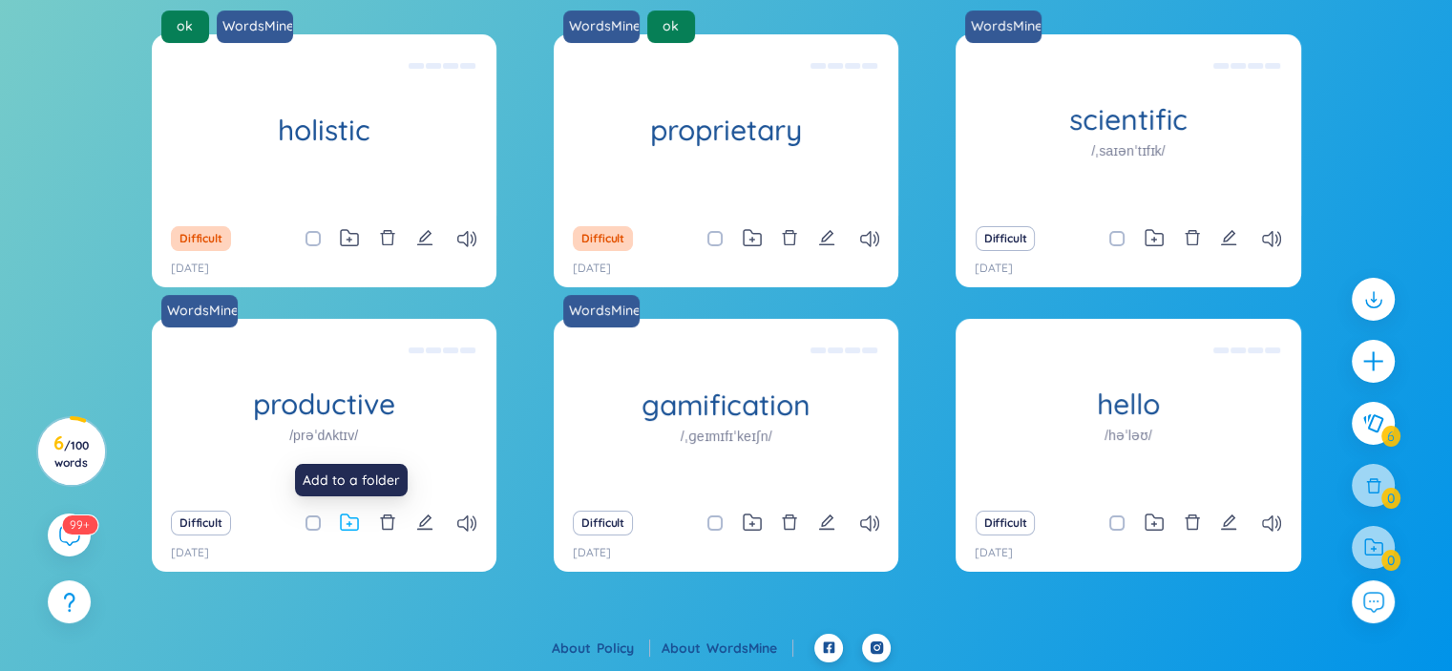
click at [351, 528] on icon at bounding box center [349, 523] width 19 height 18
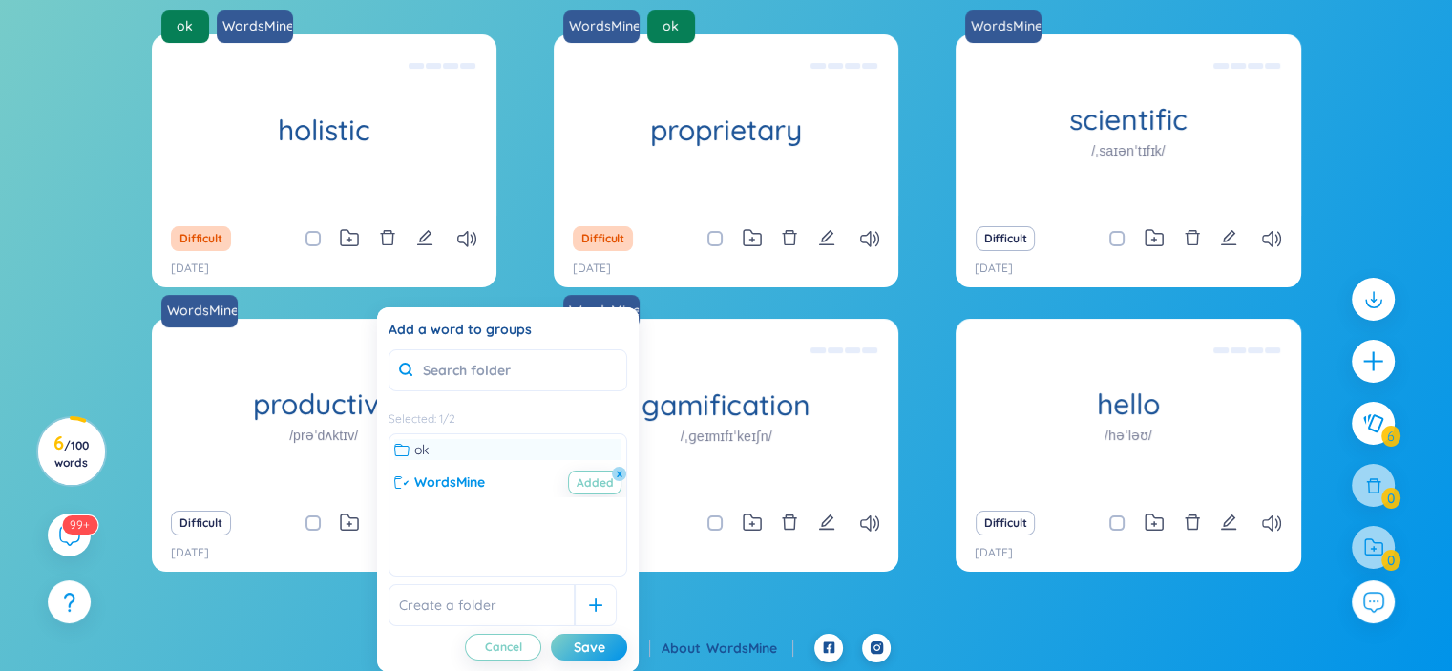
click at [413, 442] on div at bounding box center [404, 449] width 20 height 15
click at [594, 649] on div "Save" at bounding box center [590, 647] width 32 height 21
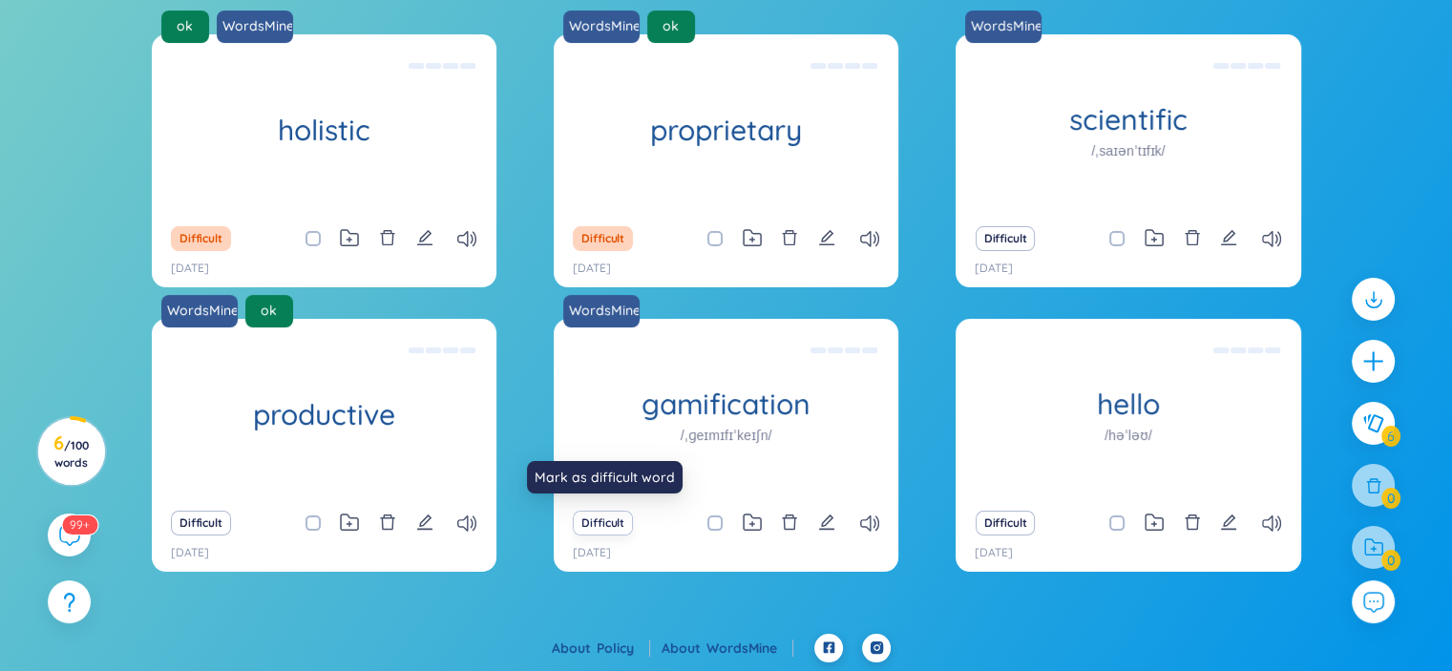
click at [630, 520] on button "Difficult" at bounding box center [603, 523] width 60 height 25
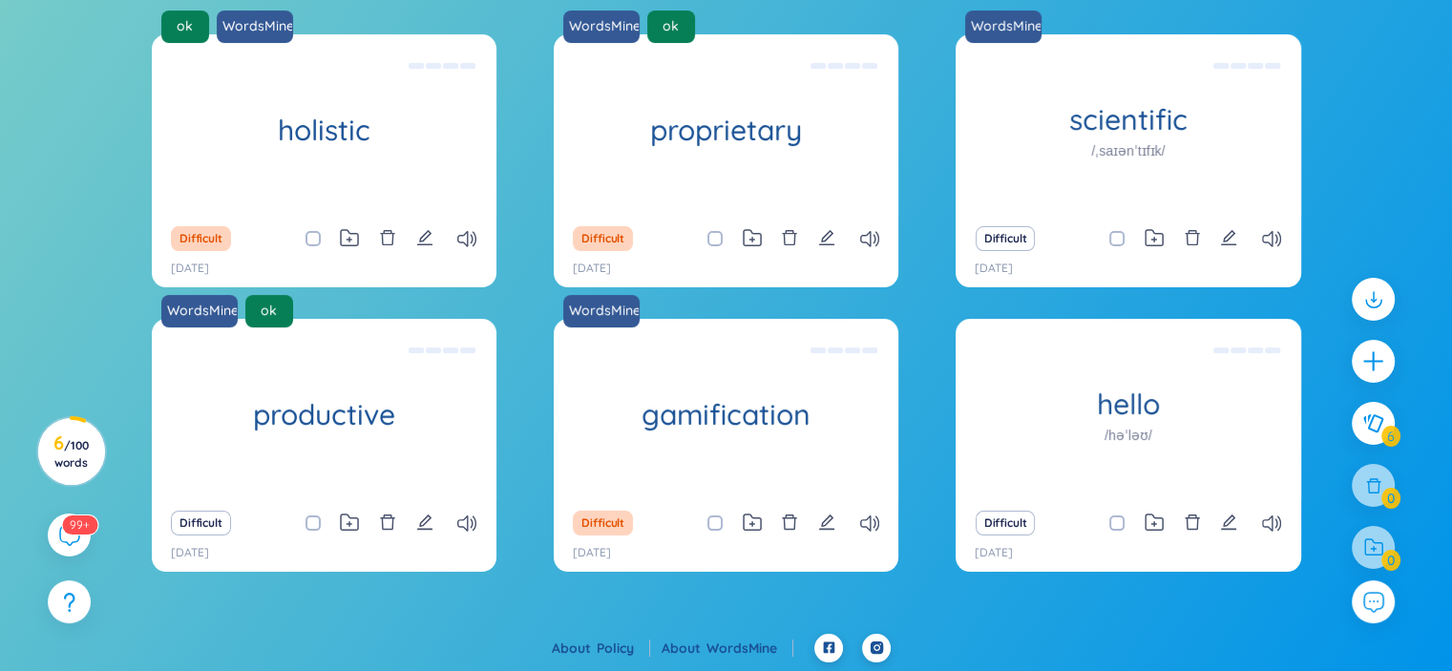
click at [232, 523] on div "Difficult" at bounding box center [228, 523] width 115 height 25
click at [222, 523] on button "Difficult" at bounding box center [201, 523] width 60 height 25
click at [757, 527] on icon at bounding box center [752, 523] width 19 height 18
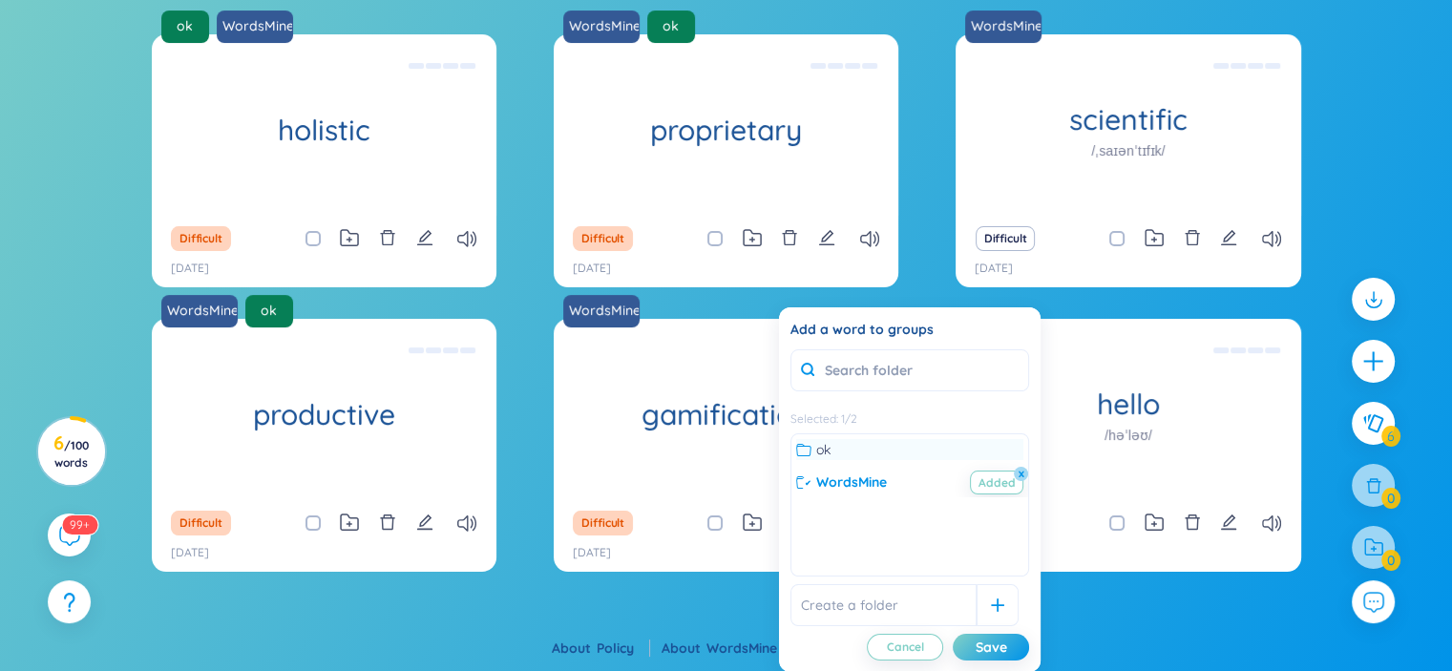
click at [837, 454] on div "ok" at bounding box center [909, 449] width 227 height 21
click at [997, 645] on div "Save" at bounding box center [992, 647] width 32 height 21
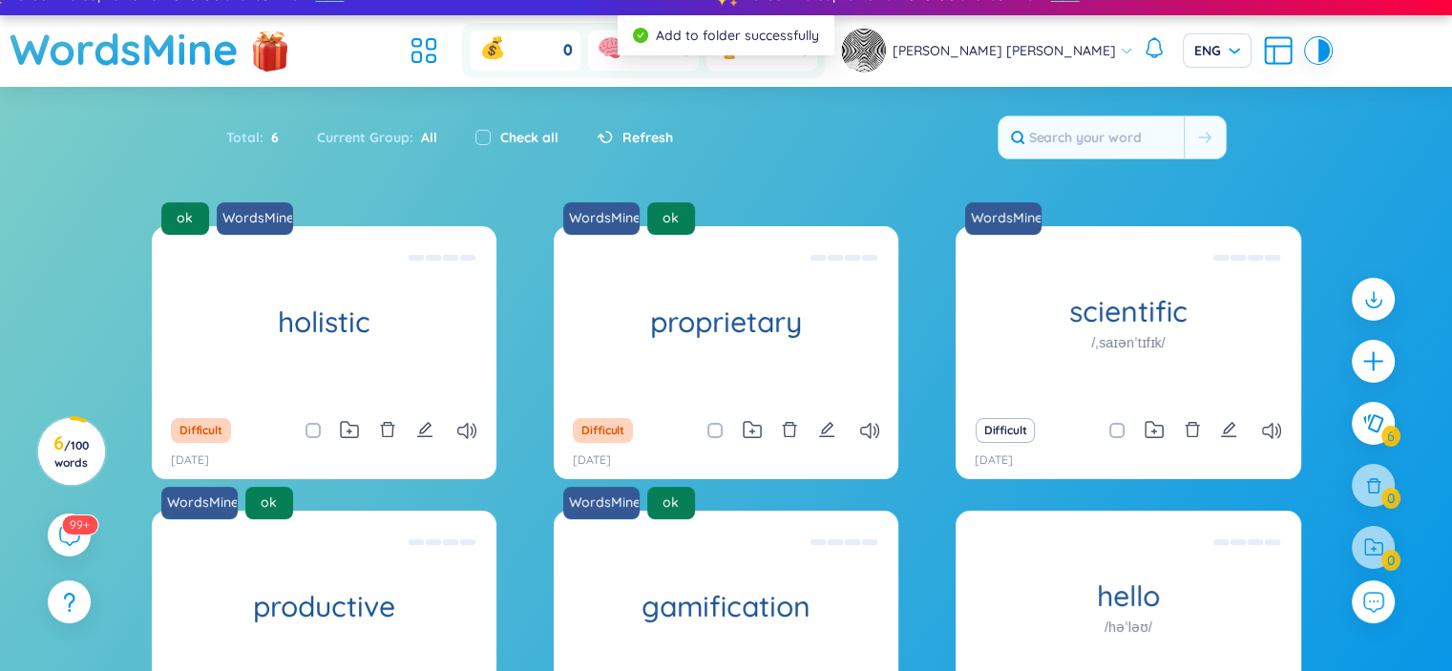
scroll to position [0, 0]
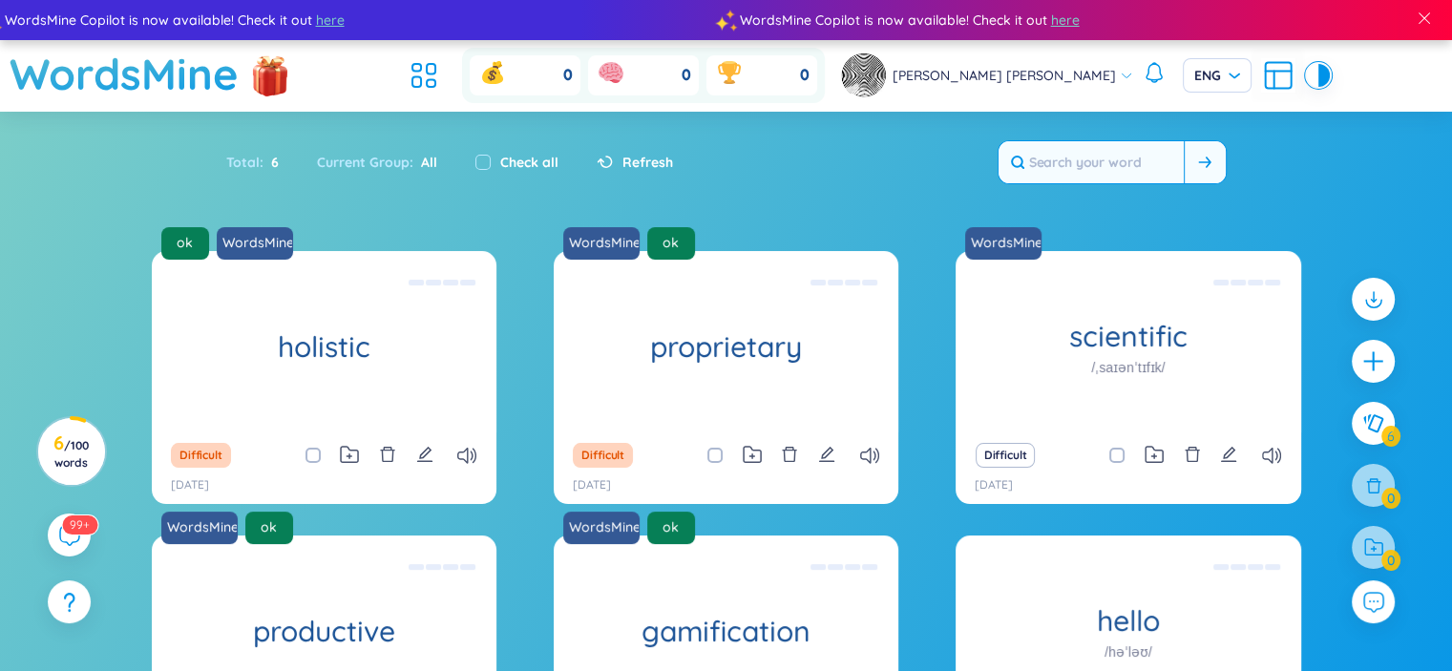
click at [1119, 159] on input "text" at bounding box center [1091, 162] width 185 height 42
